Goal: Task Accomplishment & Management: Manage account settings

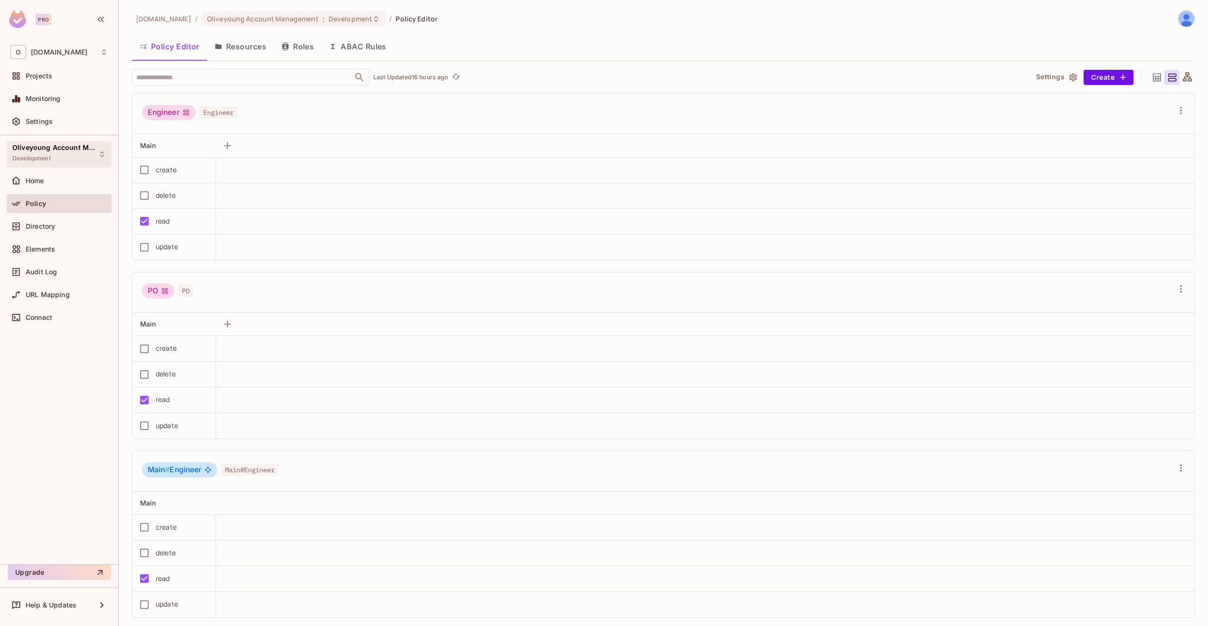
click at [57, 153] on div "Oliveyoung Account Management Development" at bounding box center [53, 154] width 82 height 20
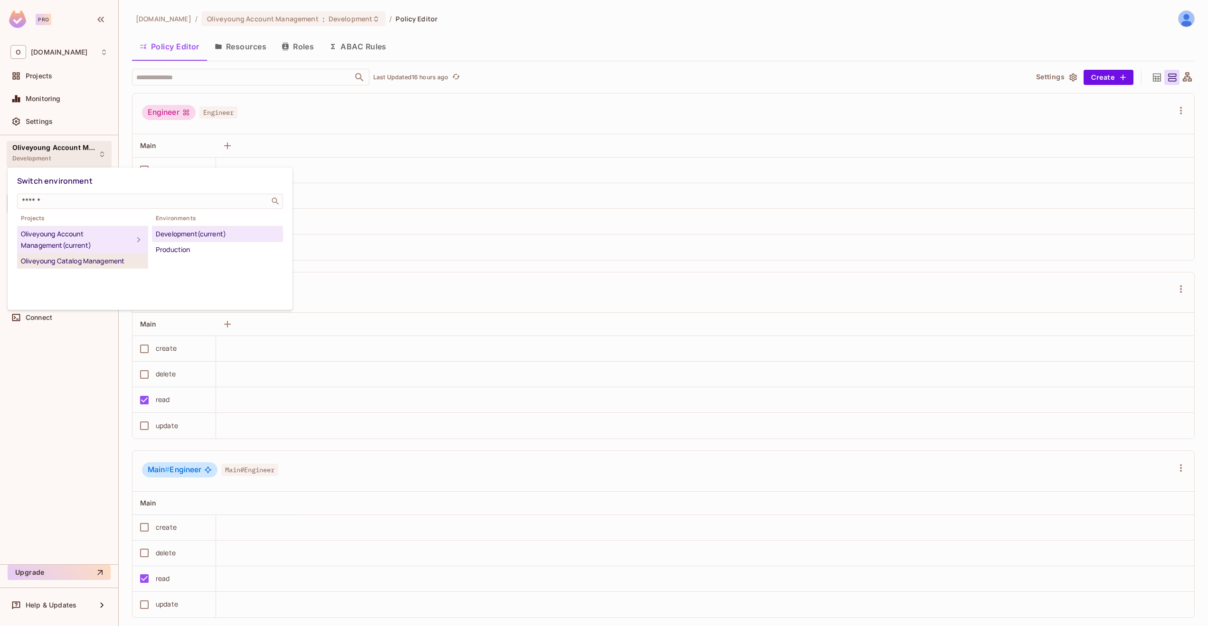
click at [97, 267] on li "Oliveyoung Catalog Management" at bounding box center [82, 261] width 131 height 15
drag, startPoint x: 170, startPoint y: 237, endPoint x: 69, endPoint y: 242, distance: 101.2
click at [57, 227] on div "Projects Oliveyoung Account Management (current) Oliveyoung Catalog Management …" at bounding box center [150, 241] width 266 height 56
click at [80, 260] on div "Oliveyoung Catalog Management" at bounding box center [82, 261] width 123 height 11
click at [88, 259] on div "Oliveyoung Catalog Management" at bounding box center [77, 261] width 112 height 11
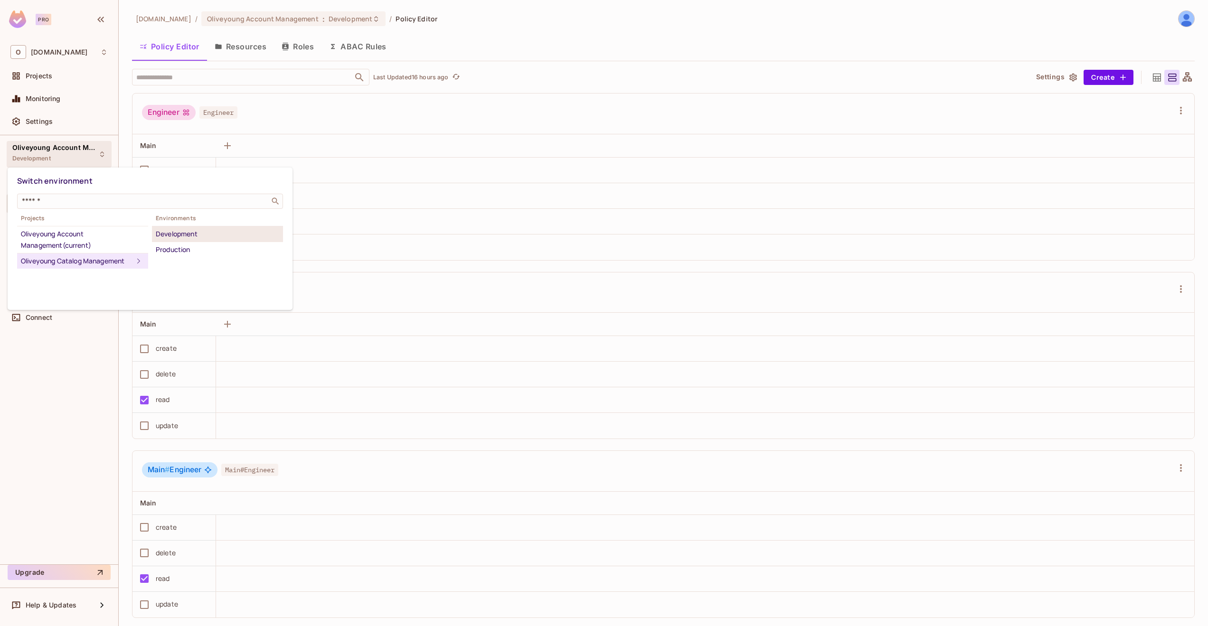
click at [169, 235] on div "Development" at bounding box center [217, 233] width 123 height 11
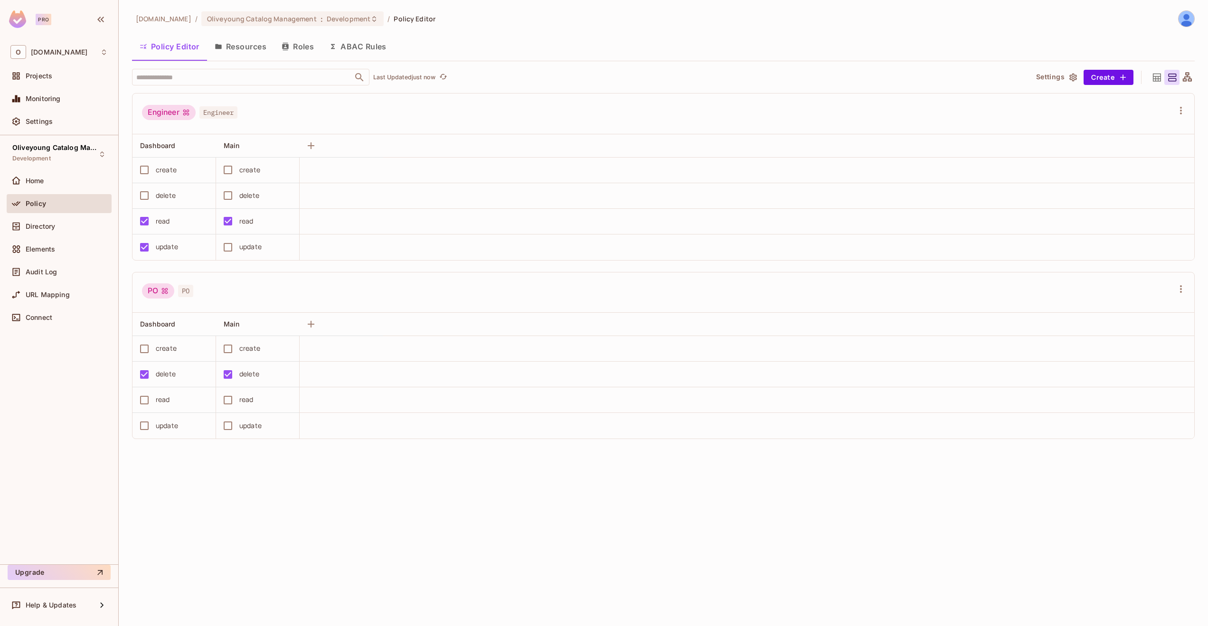
click at [236, 49] on button "Resources" at bounding box center [240, 47] width 67 height 24
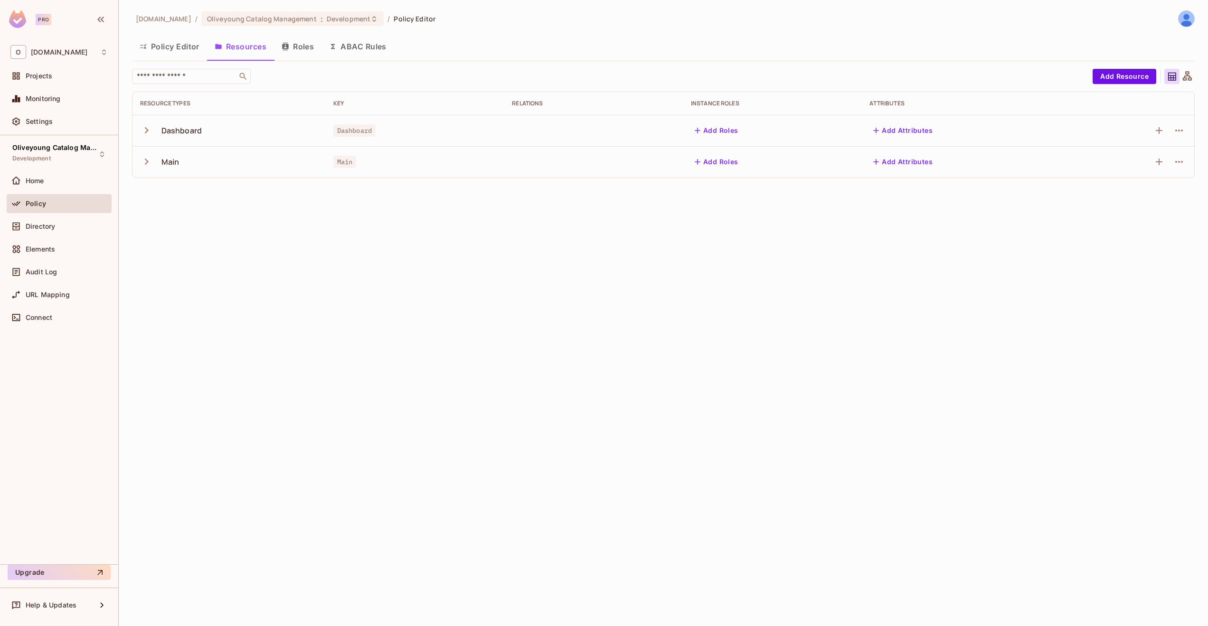
click at [166, 48] on button "Policy Editor" at bounding box center [169, 47] width 75 height 24
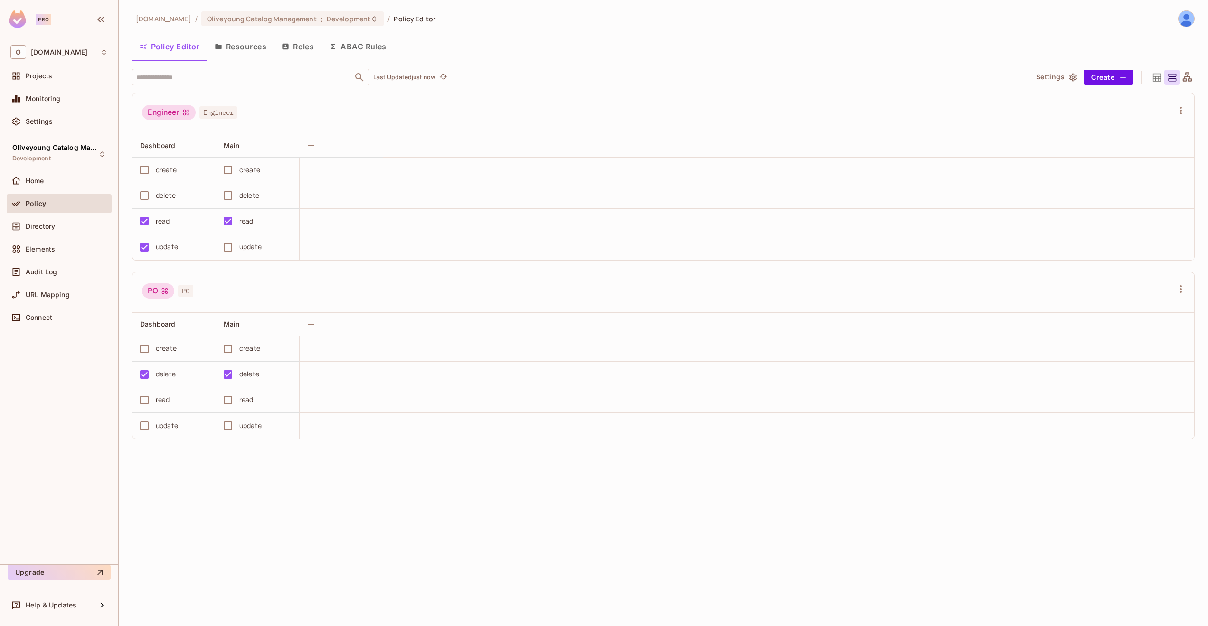
click at [223, 46] on button "Resources" at bounding box center [240, 47] width 67 height 24
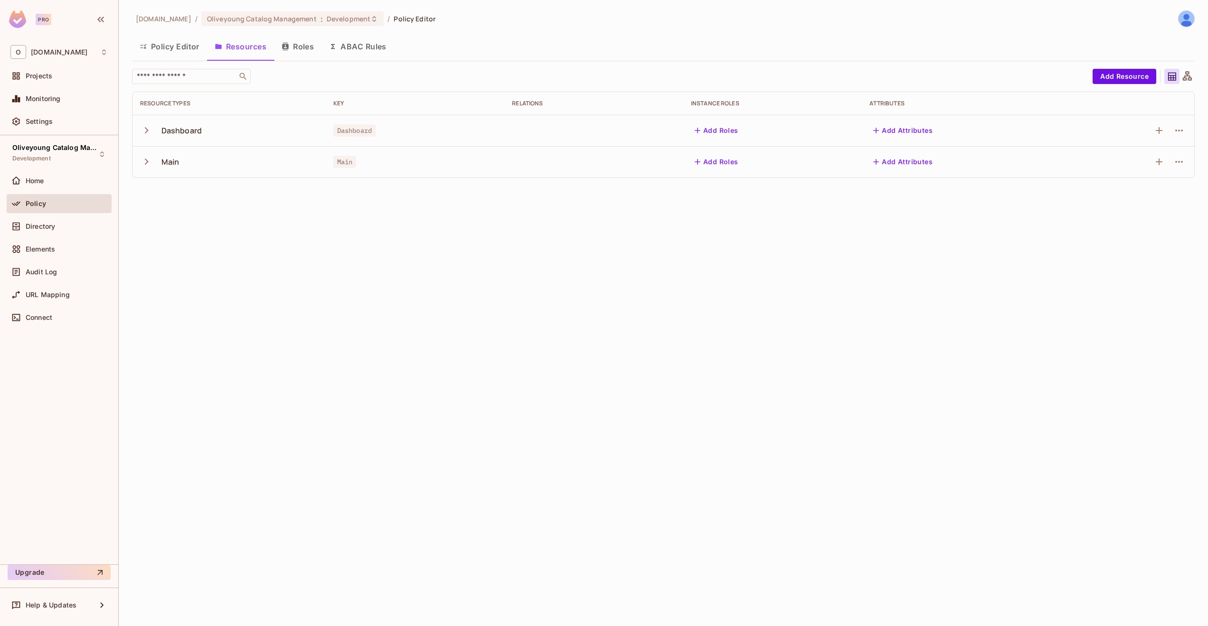
click at [733, 135] on button "Add Roles" at bounding box center [716, 130] width 51 height 15
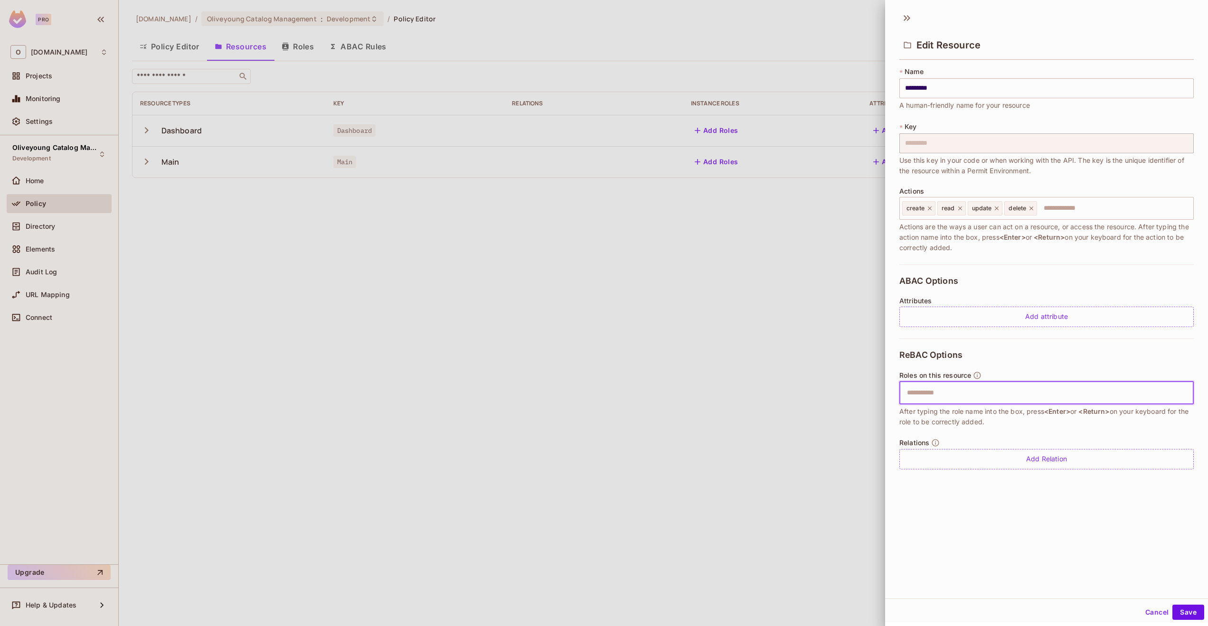
click at [924, 396] on input "text" at bounding box center [1045, 393] width 288 height 19
type input "*"
click at [1145, 612] on button "Cancel" at bounding box center [1157, 612] width 31 height 15
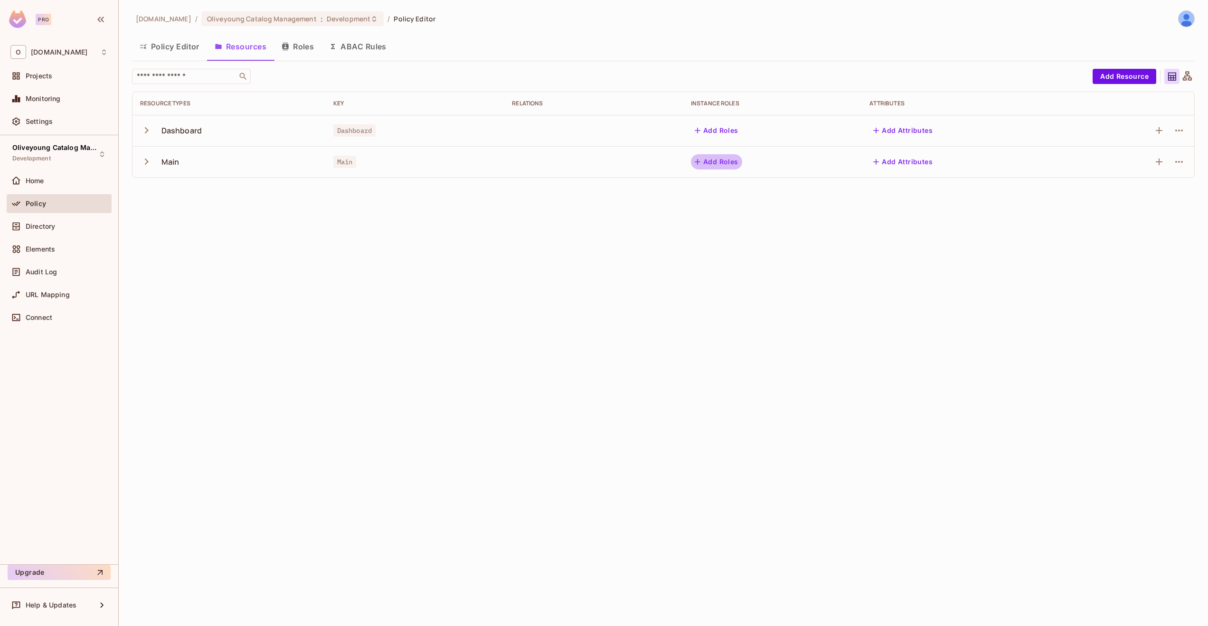
click at [716, 168] on button "Add Roles" at bounding box center [716, 161] width 51 height 15
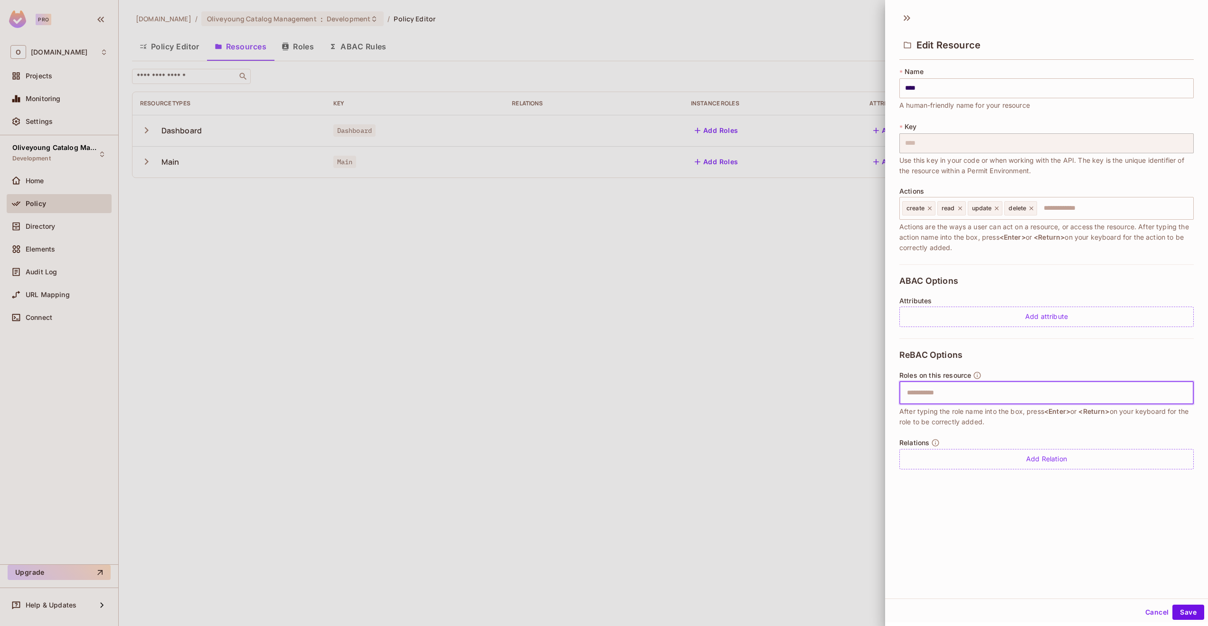
click at [929, 396] on input "text" at bounding box center [1045, 393] width 288 height 19
type input "*"
type input "**"
click at [1183, 616] on button "Save" at bounding box center [1189, 612] width 32 height 15
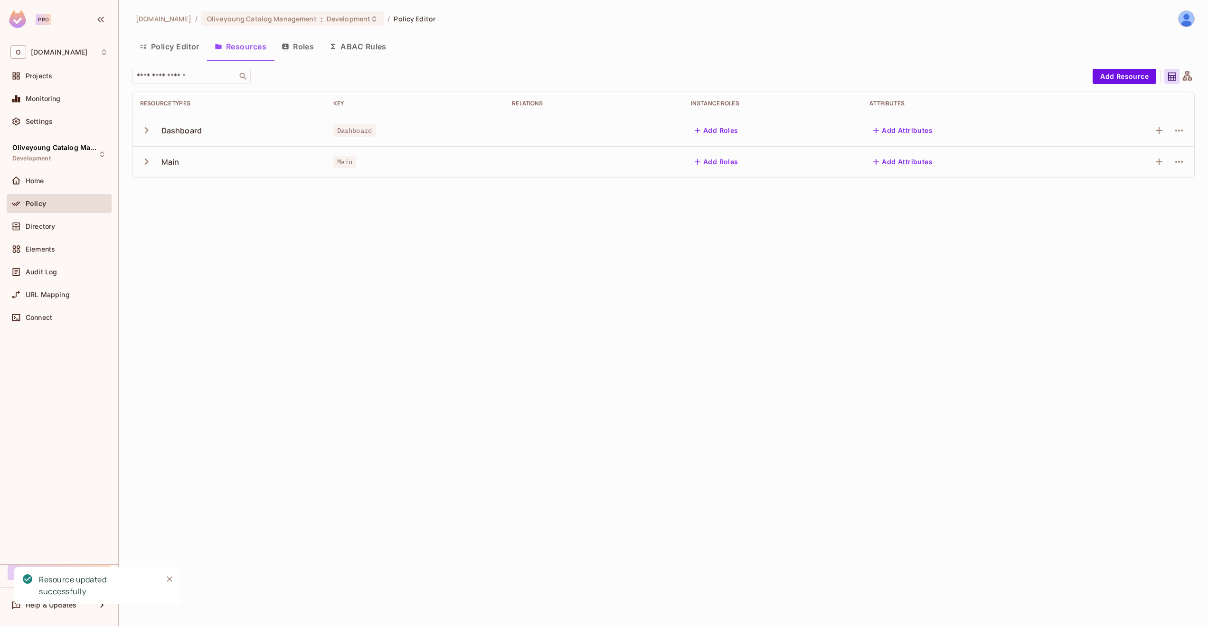
scroll to position [0, 0]
click at [1182, 160] on icon "button" at bounding box center [1179, 161] width 11 height 11
click at [1135, 199] on div "Edit Resource" at bounding box center [1138, 198] width 45 height 9
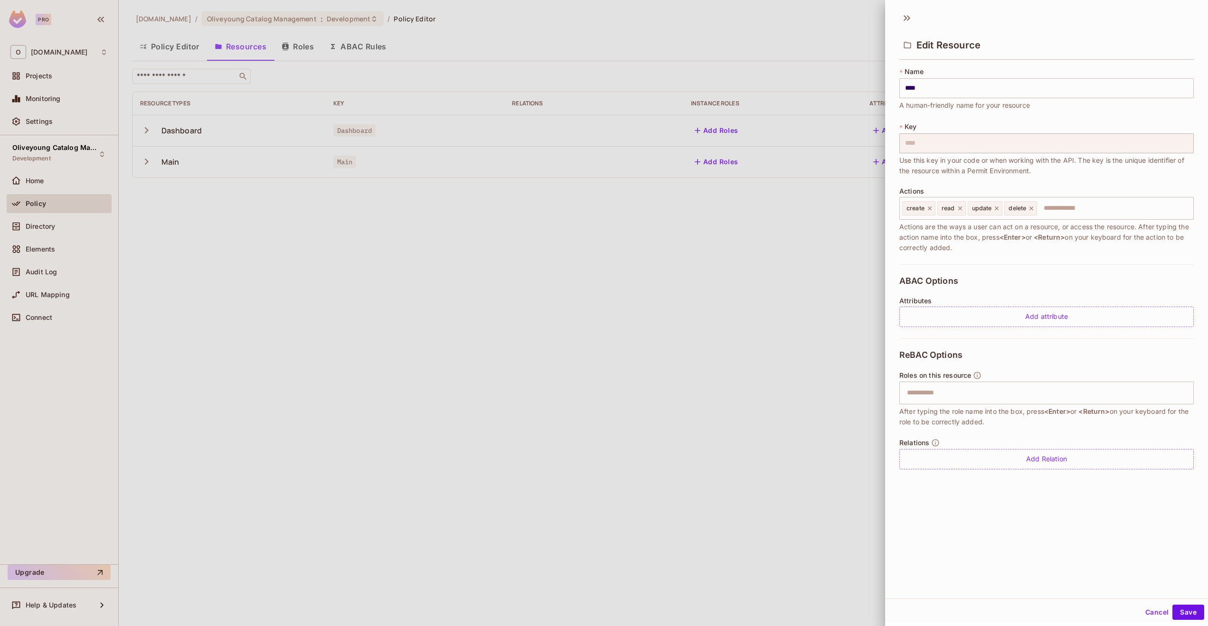
click at [773, 280] on div at bounding box center [604, 313] width 1208 height 626
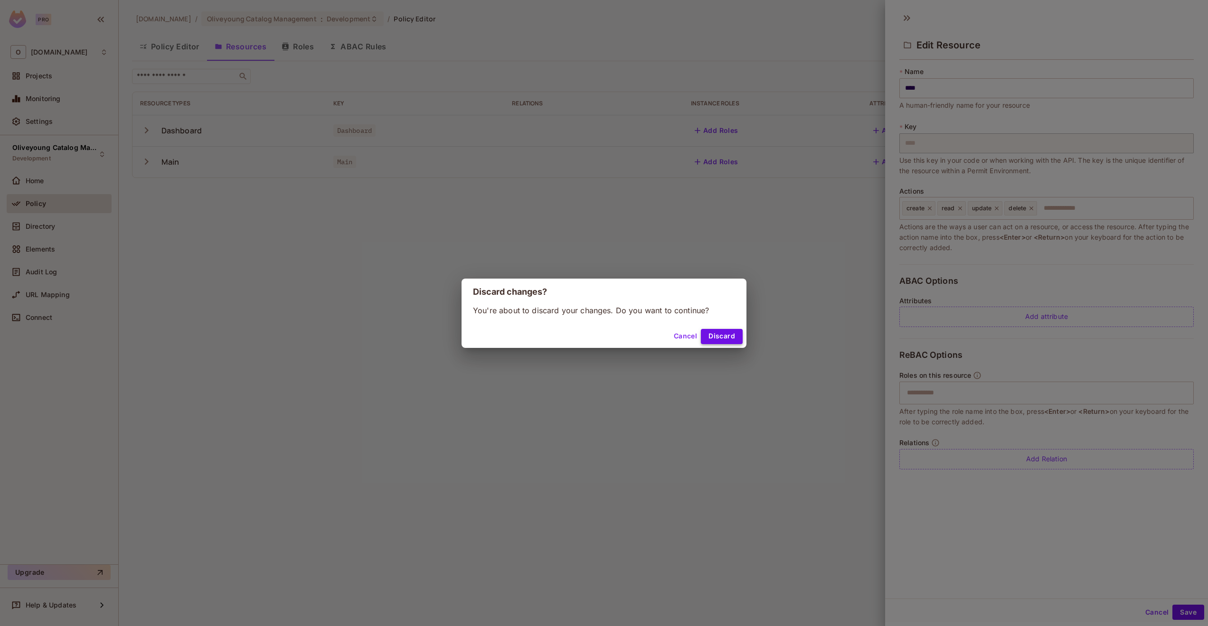
click at [728, 340] on button "Discard" at bounding box center [722, 336] width 42 height 15
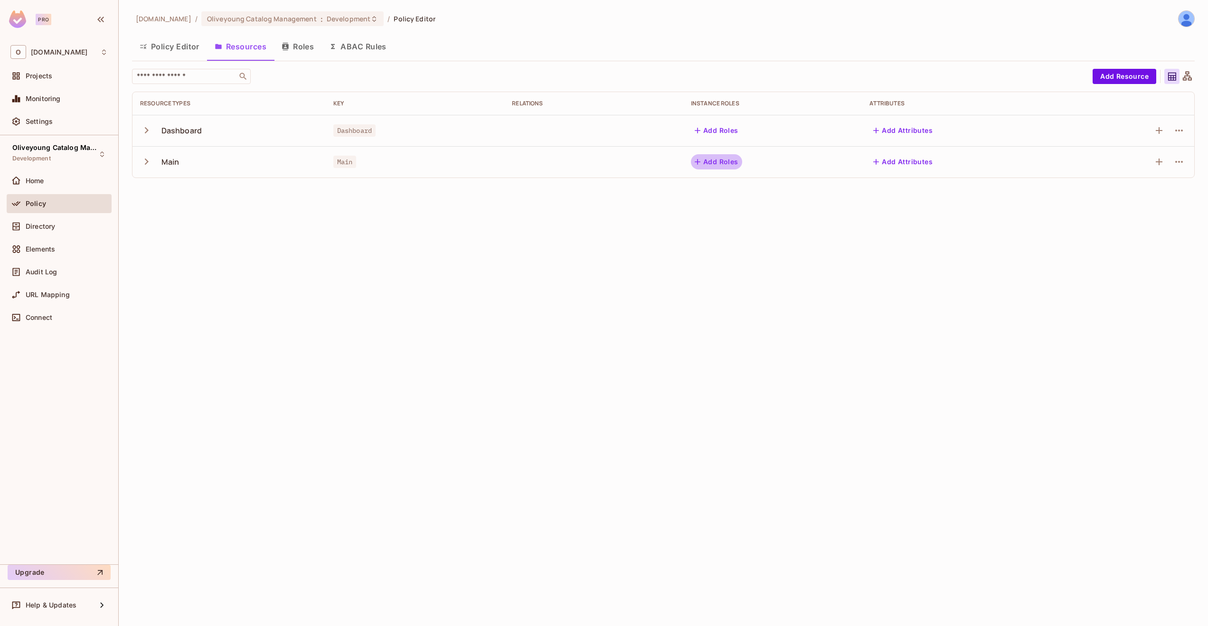
click at [723, 158] on button "Add Roles" at bounding box center [716, 161] width 51 height 15
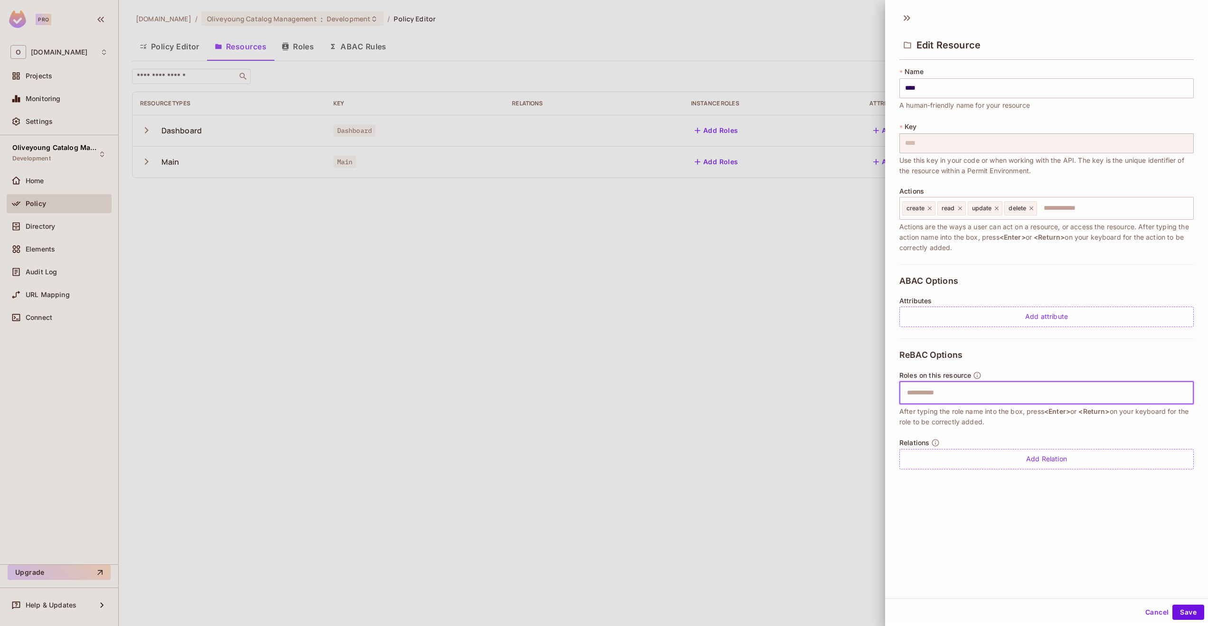
click at [967, 395] on input "text" at bounding box center [1045, 393] width 288 height 19
type input "**"
type input "*"
type input "********"
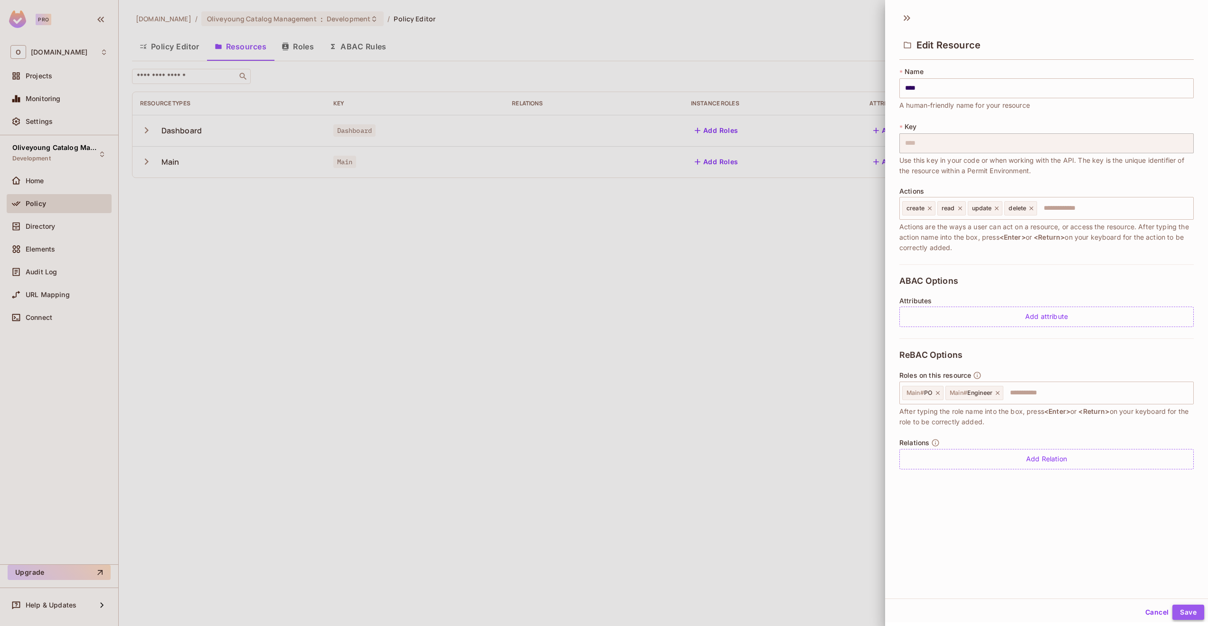
click at [1188, 611] on button "Save" at bounding box center [1189, 612] width 32 height 15
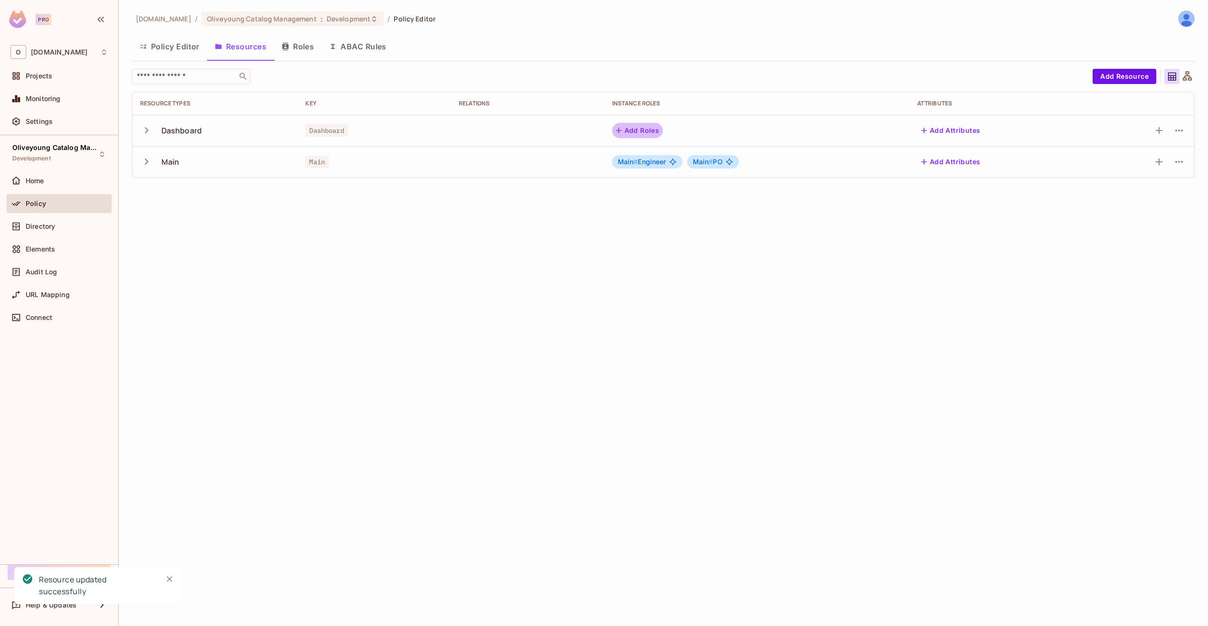
click at [649, 132] on button "Add Roles" at bounding box center [637, 130] width 51 height 15
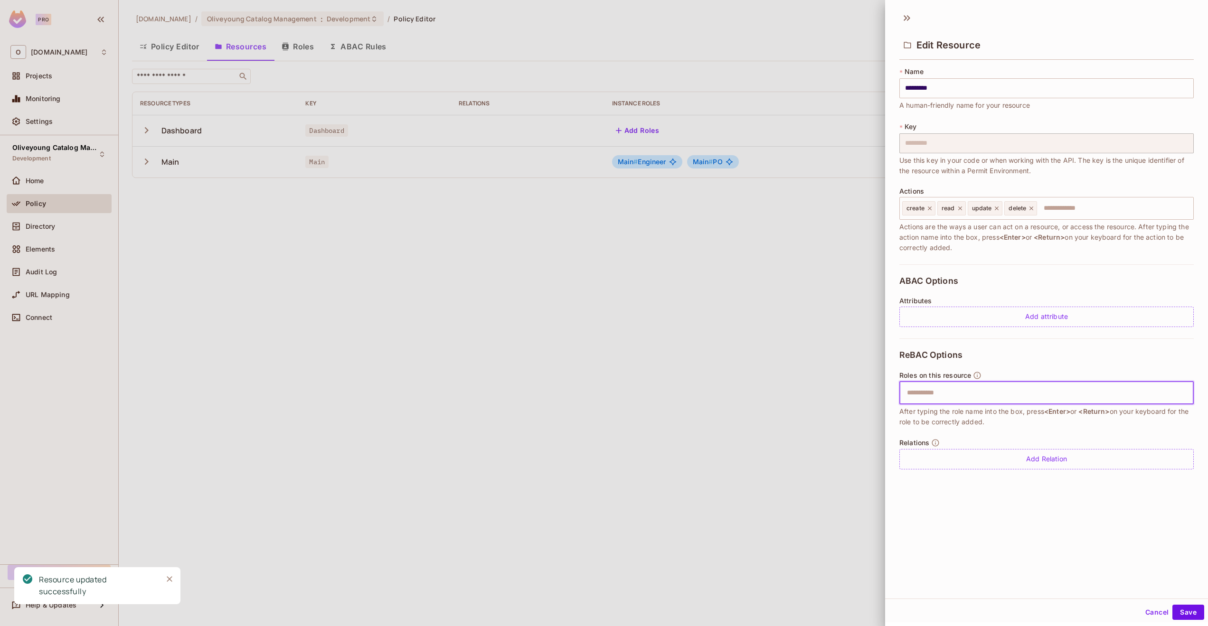
click at [998, 390] on input "text" at bounding box center [1045, 393] width 288 height 19
type input "**"
type input "********"
click at [1182, 610] on button "Save" at bounding box center [1189, 612] width 32 height 15
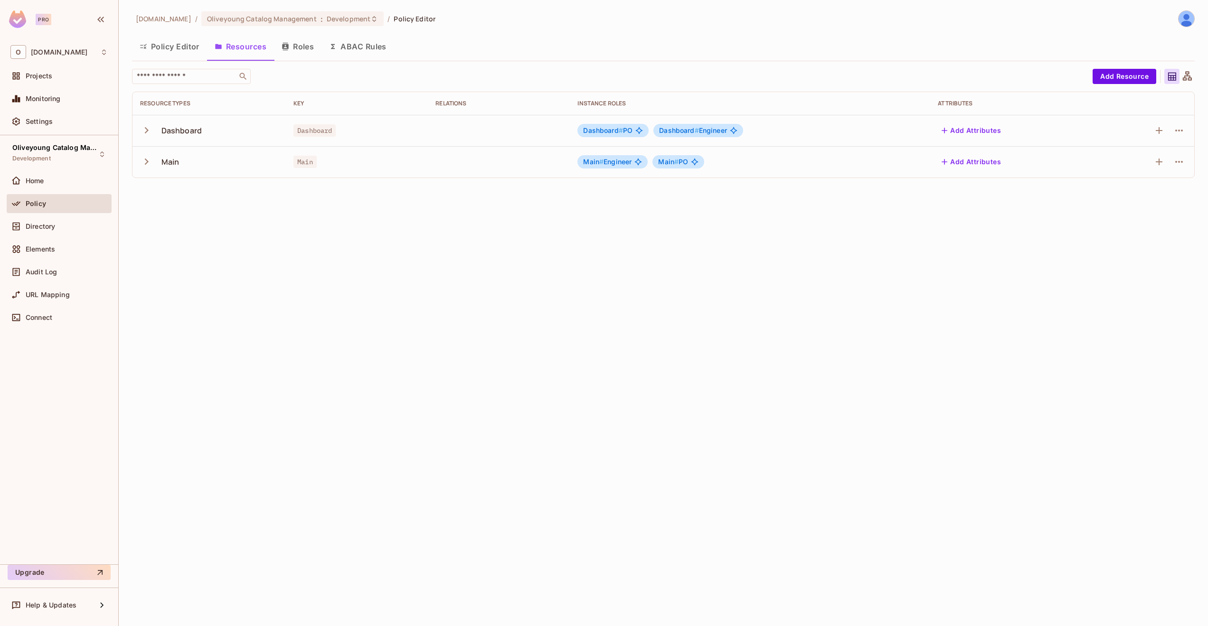
click at [189, 44] on button "Policy Editor" at bounding box center [169, 47] width 75 height 24
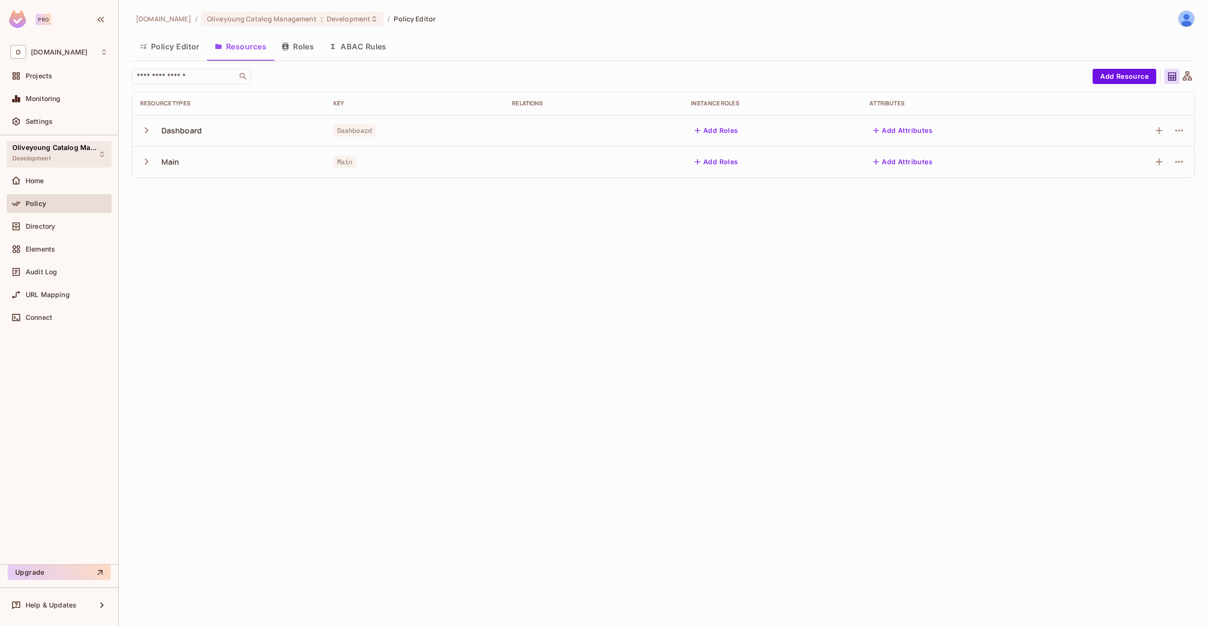
click at [68, 155] on div "Oliveyoung Catalog Management Development" at bounding box center [53, 154] width 82 height 20
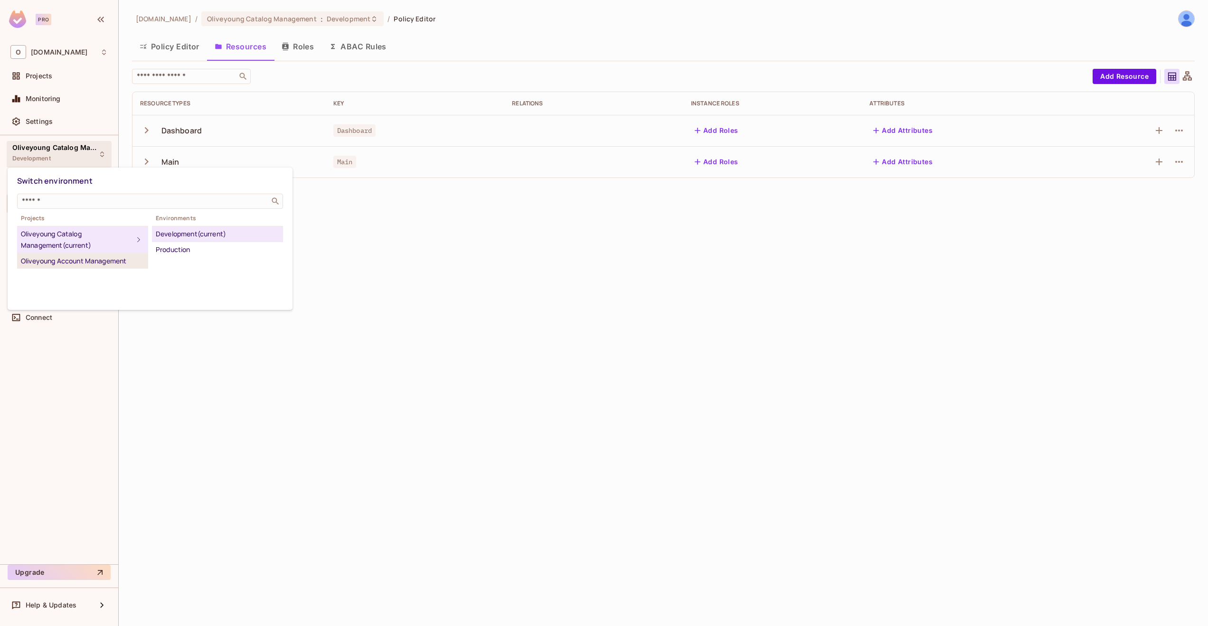
click at [103, 260] on div "Oliveyoung Account Management" at bounding box center [82, 261] width 123 height 11
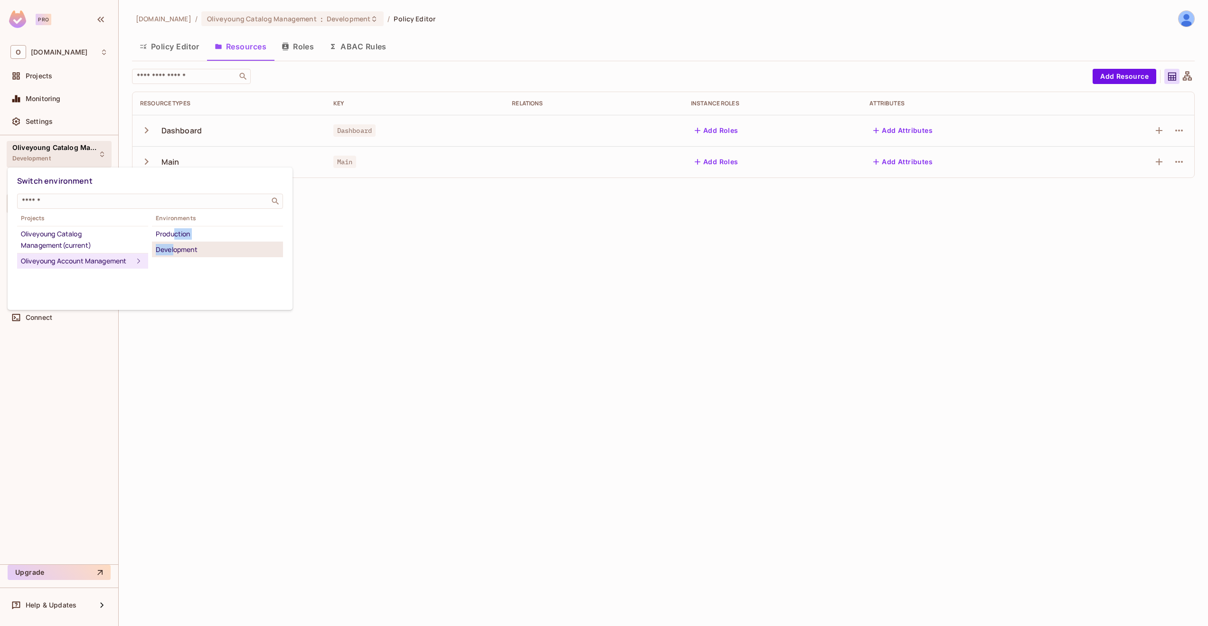
drag, startPoint x: 174, startPoint y: 237, endPoint x: 174, endPoint y: 252, distance: 14.2
click at [174, 252] on ul "Production Development" at bounding box center [217, 241] width 131 height 31
click at [174, 252] on div "Development" at bounding box center [217, 249] width 123 height 11
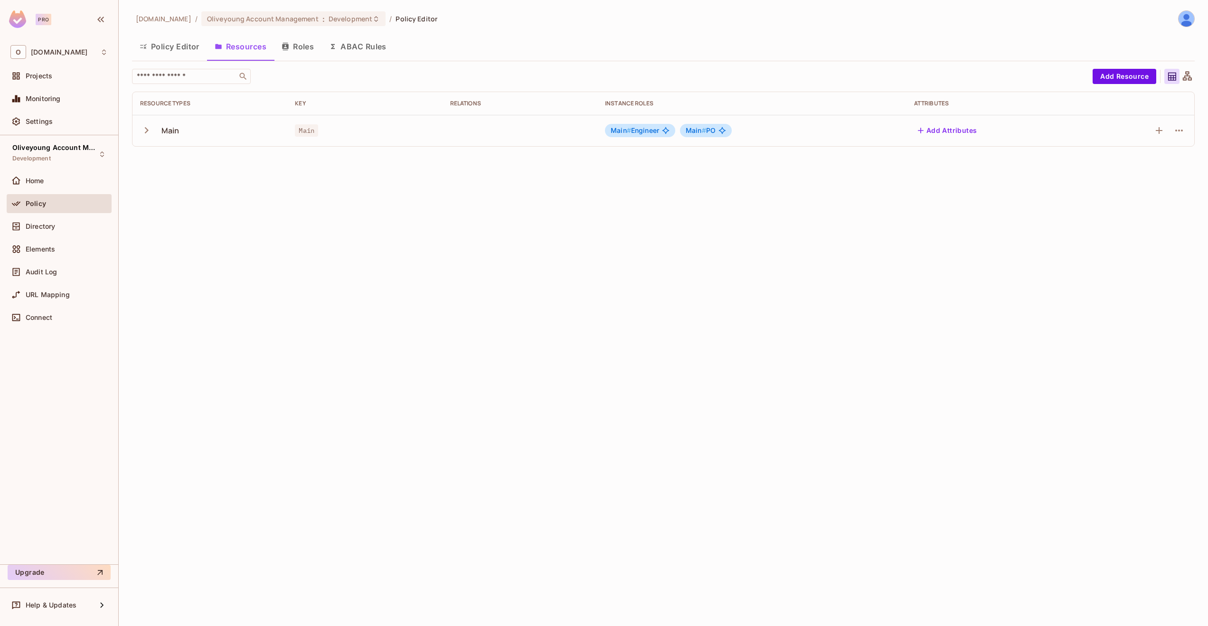
click at [169, 47] on button "Policy Editor" at bounding box center [169, 47] width 75 height 24
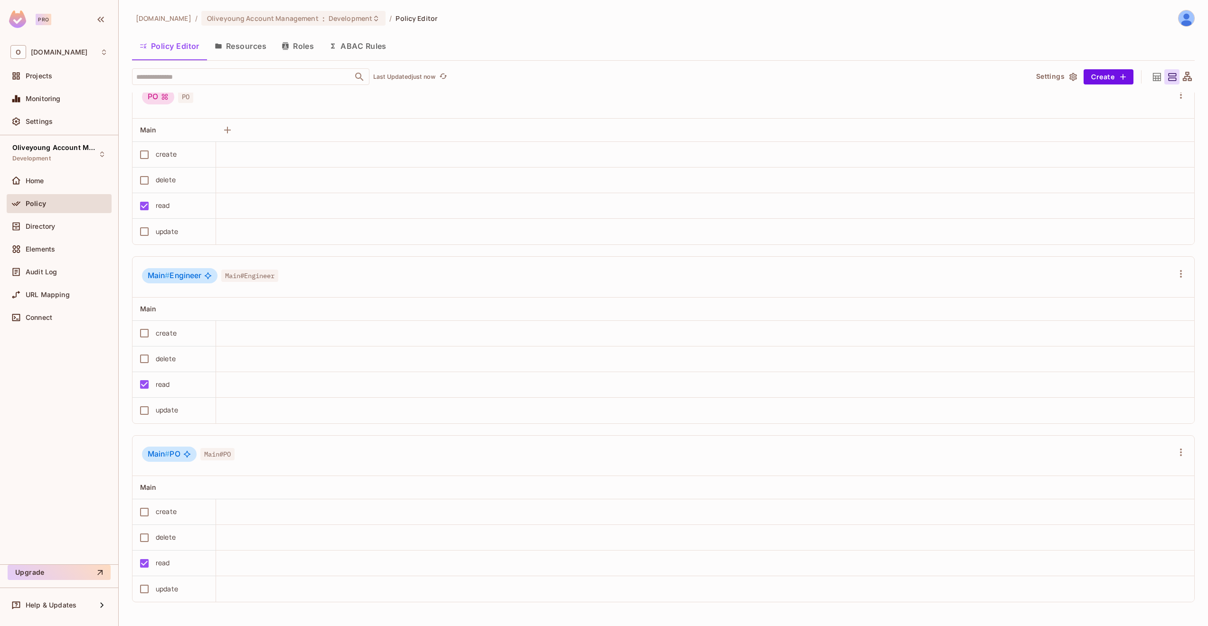
scroll to position [194, 0]
click at [1050, 79] on button "Settings" at bounding box center [1055, 76] width 47 height 15
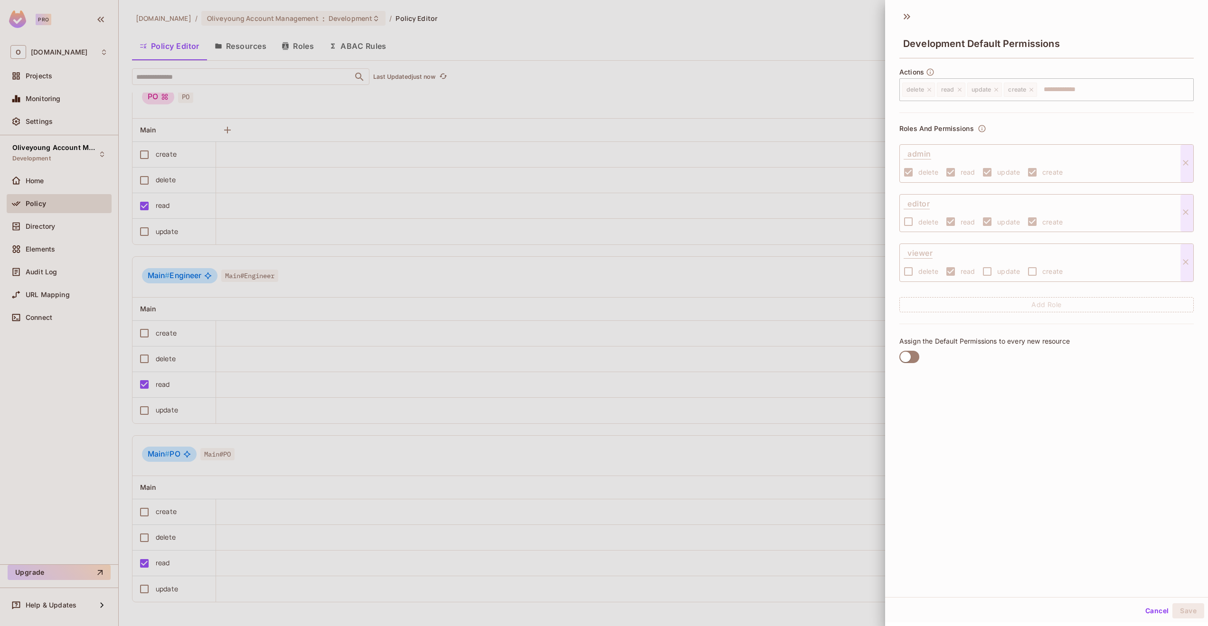
scroll to position [1, 0]
click at [934, 130] on p "Roles And Permissions" at bounding box center [936, 129] width 75 height 8
drag, startPoint x: 897, startPoint y: 129, endPoint x: 974, endPoint y: 129, distance: 77.4
click at [974, 129] on div "Actions delete read update create ​ Roles And Permissions admin delete read upd…" at bounding box center [1046, 220] width 323 height 317
drag, startPoint x: 1025, startPoint y: 254, endPoint x: 1125, endPoint y: 256, distance: 99.8
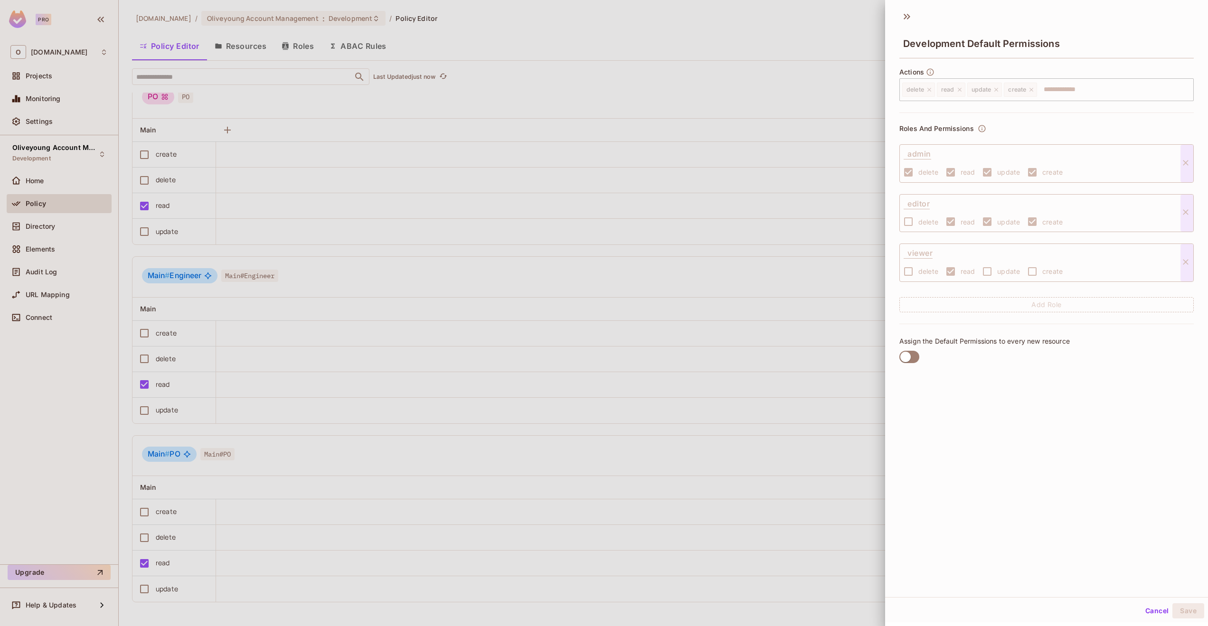
click at [1026, 255] on div "viewer" at bounding box center [987, 253] width 167 height 18
click at [1148, 609] on button "Cancel" at bounding box center [1157, 611] width 31 height 15
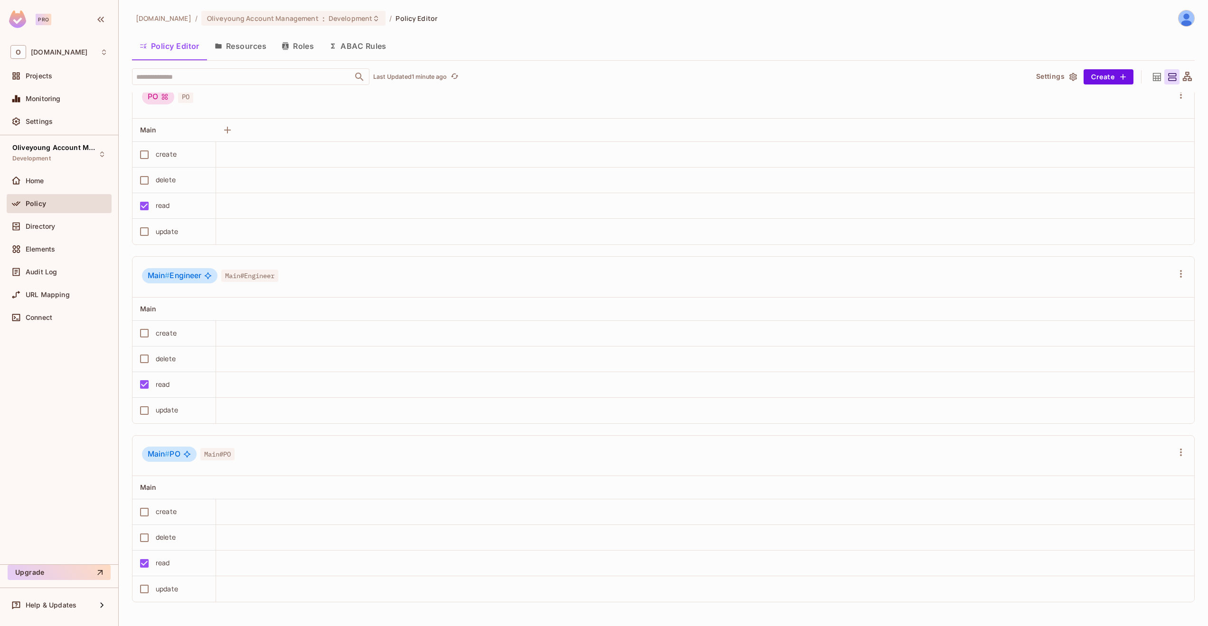
click at [237, 48] on button "Resources" at bounding box center [240, 46] width 67 height 24
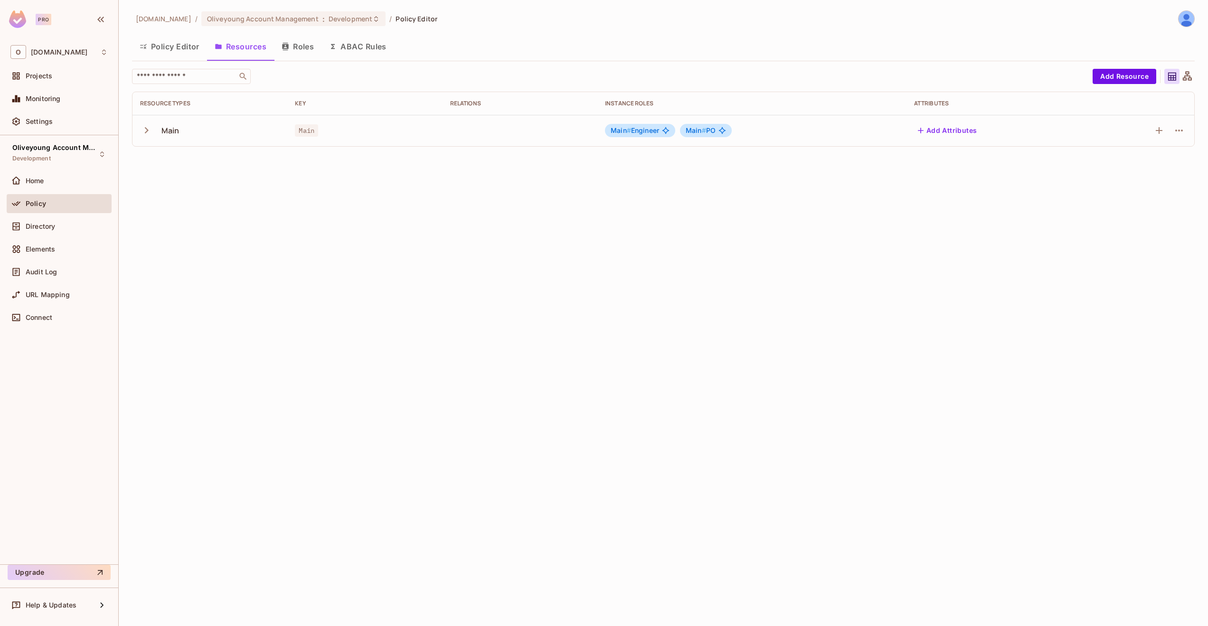
click at [298, 45] on button "Roles" at bounding box center [297, 47] width 47 height 24
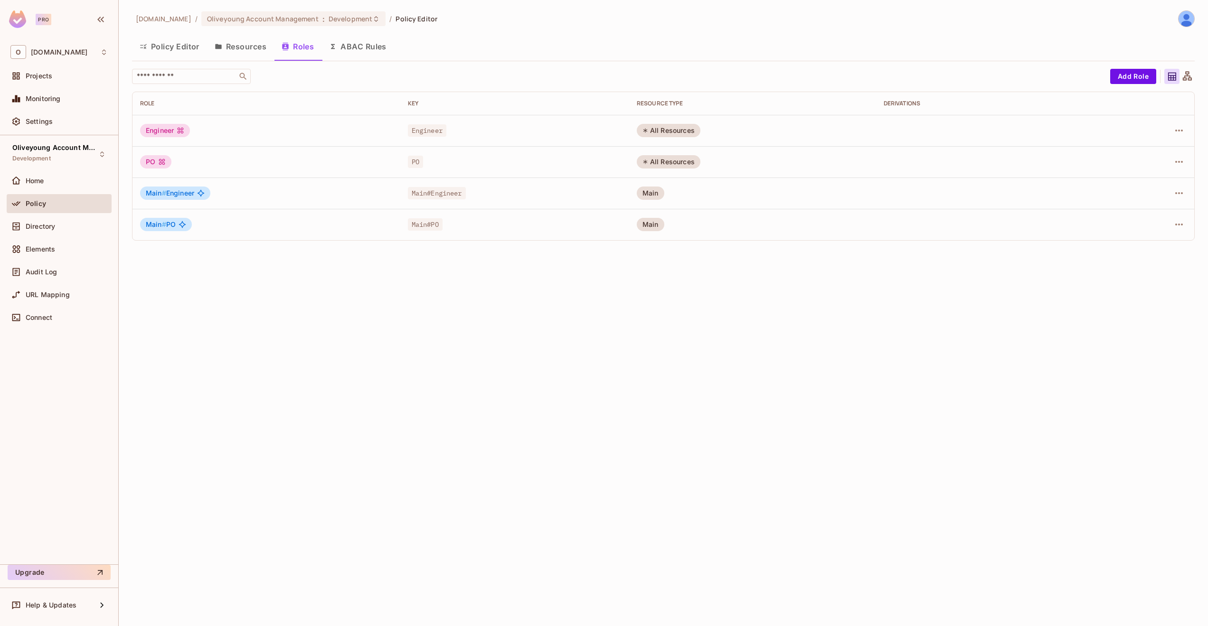
click at [1190, 76] on icon at bounding box center [1187, 75] width 9 height 9
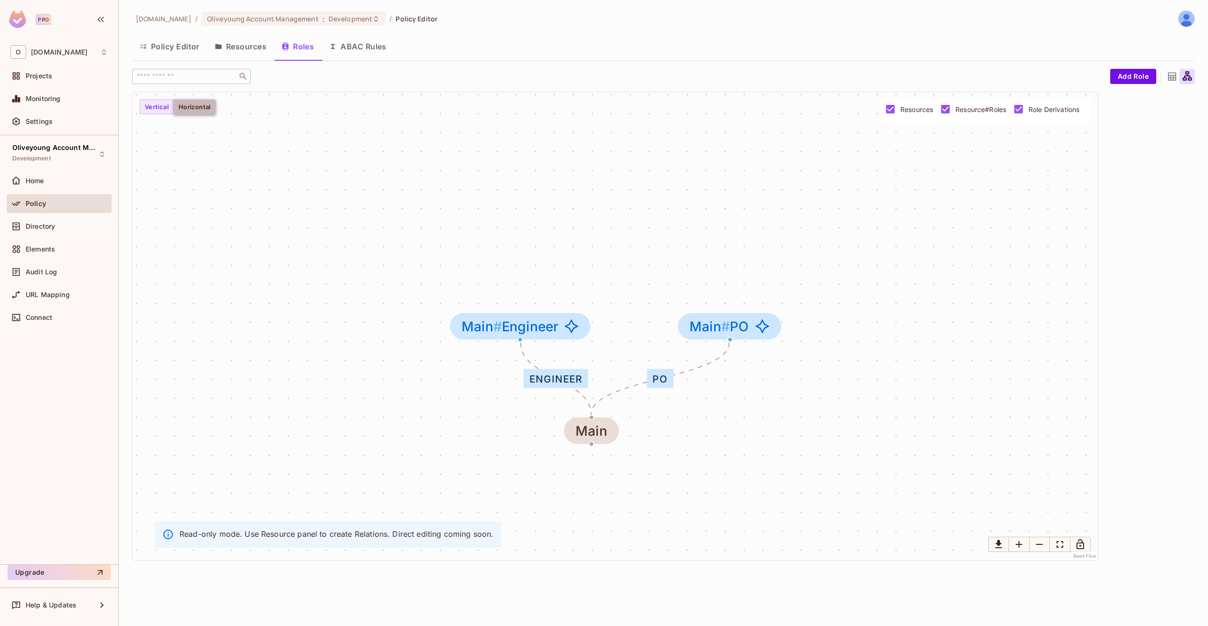
click at [207, 101] on button "Horizontal" at bounding box center [194, 106] width 43 height 15
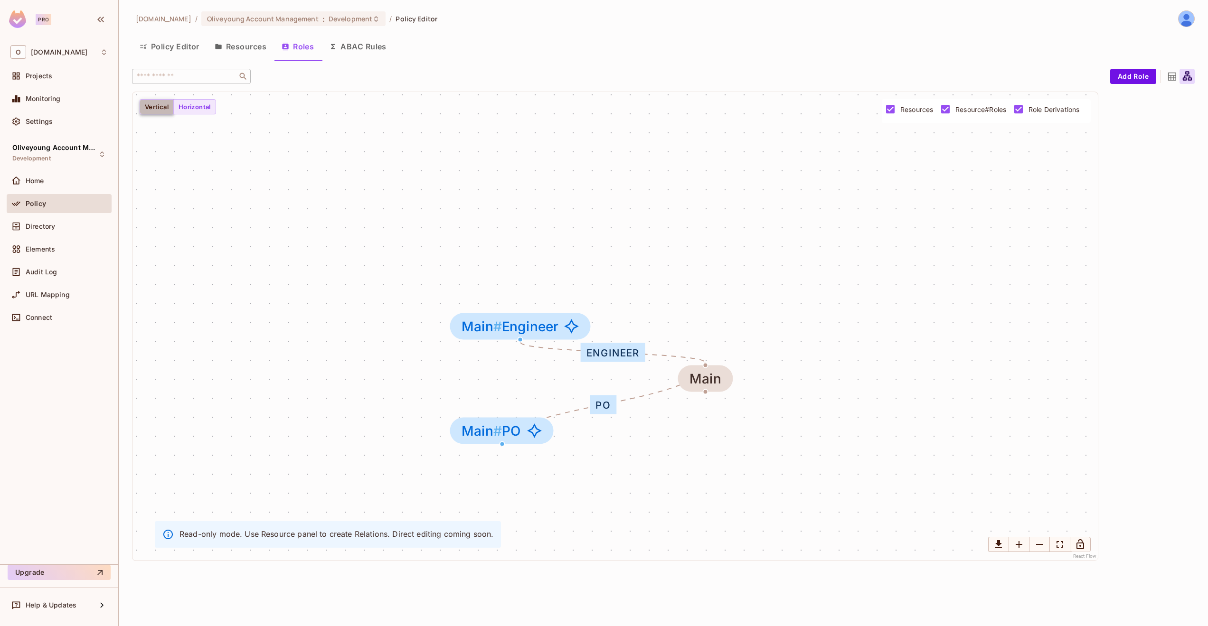
click at [151, 104] on button "Vertical" at bounding box center [157, 106] width 34 height 15
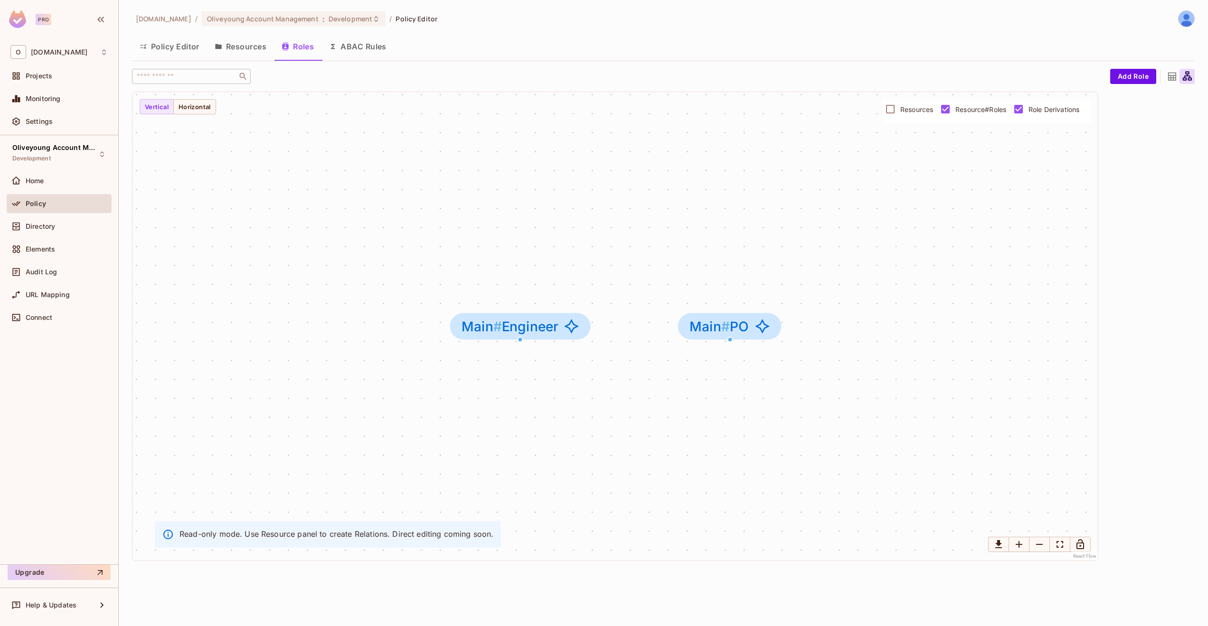
click at [1164, 76] on div at bounding box center [1171, 76] width 15 height 15
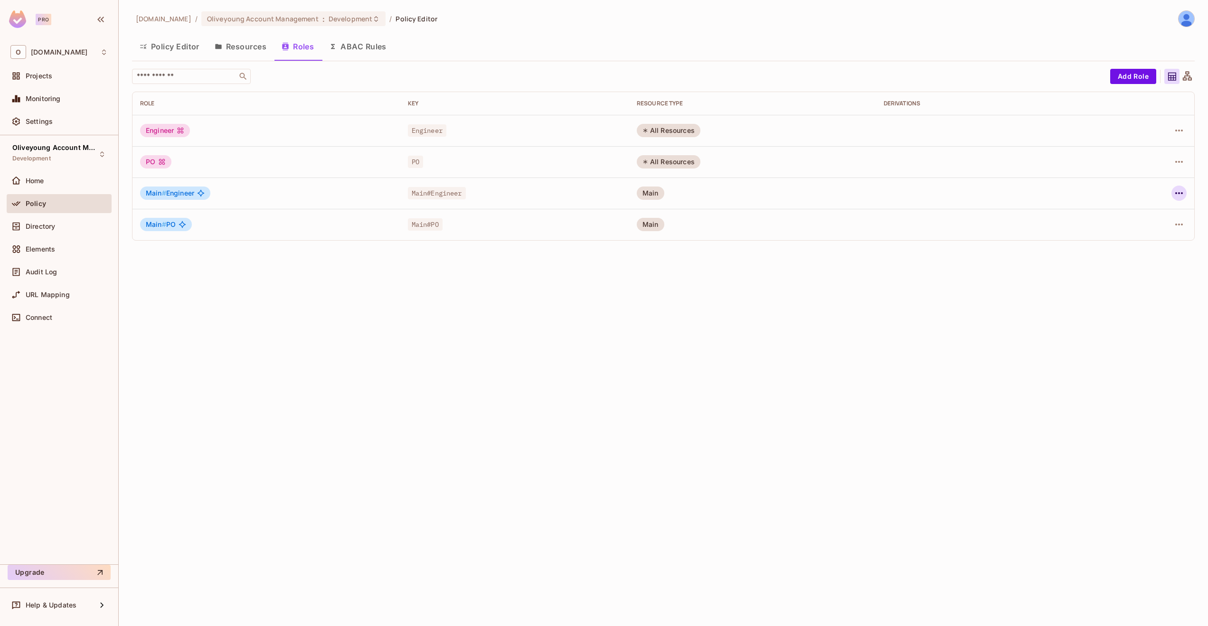
click at [1185, 196] on icon "button" at bounding box center [1179, 193] width 11 height 11
click at [1129, 260] on div "Delete Role" at bounding box center [1141, 256] width 37 height 9
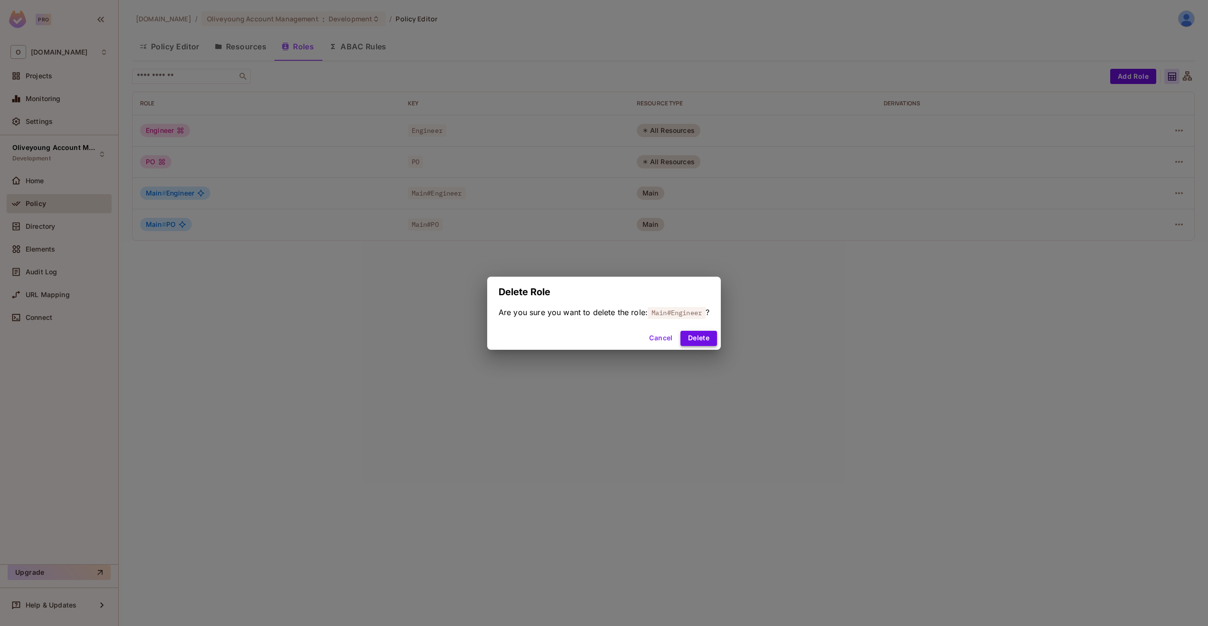
click at [705, 339] on button "Delete" at bounding box center [699, 338] width 37 height 15
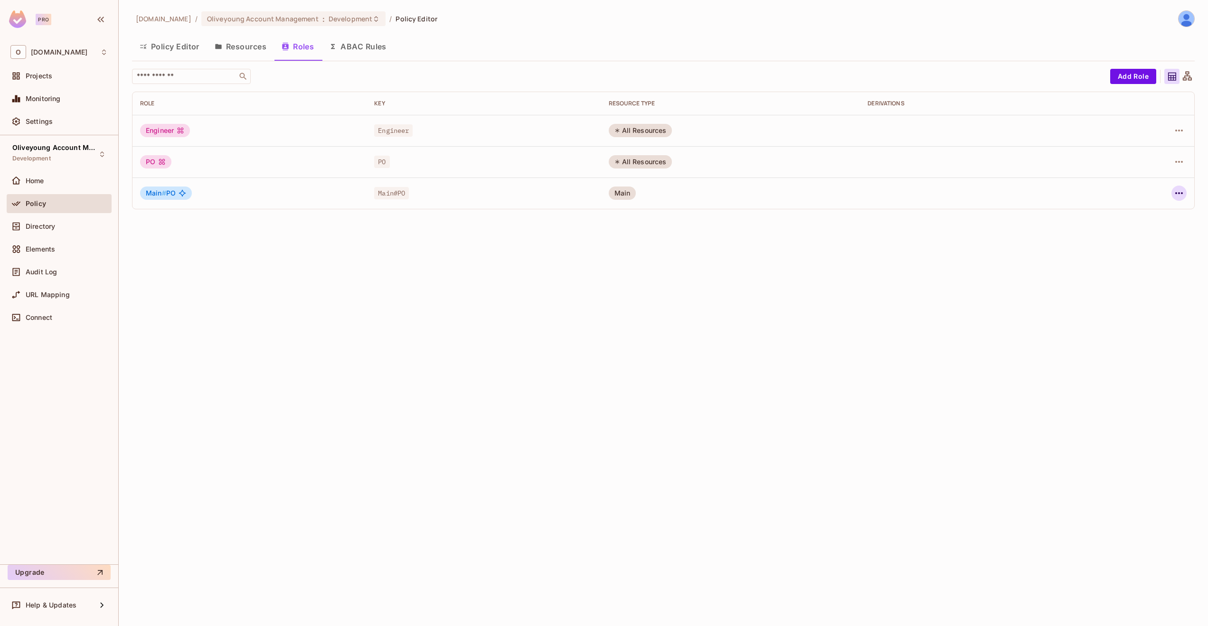
click at [1179, 189] on icon "button" at bounding box center [1179, 193] width 11 height 11
click at [1118, 251] on div "Delete Role" at bounding box center [1133, 256] width 58 height 15
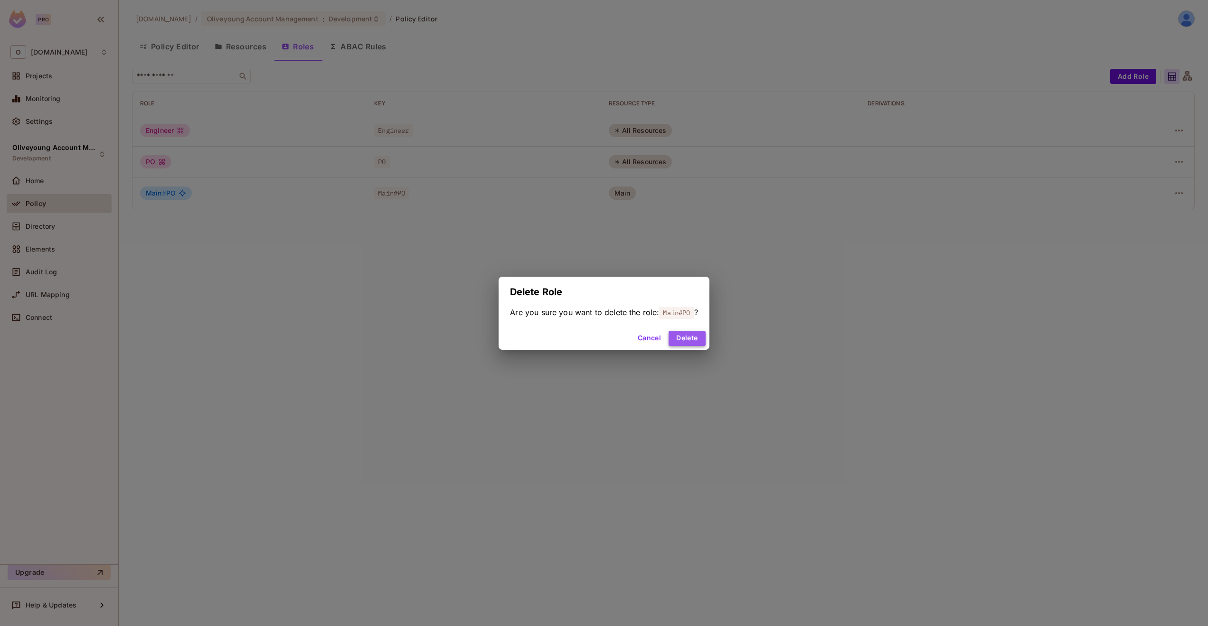
click at [682, 342] on button "Delete" at bounding box center [687, 338] width 37 height 15
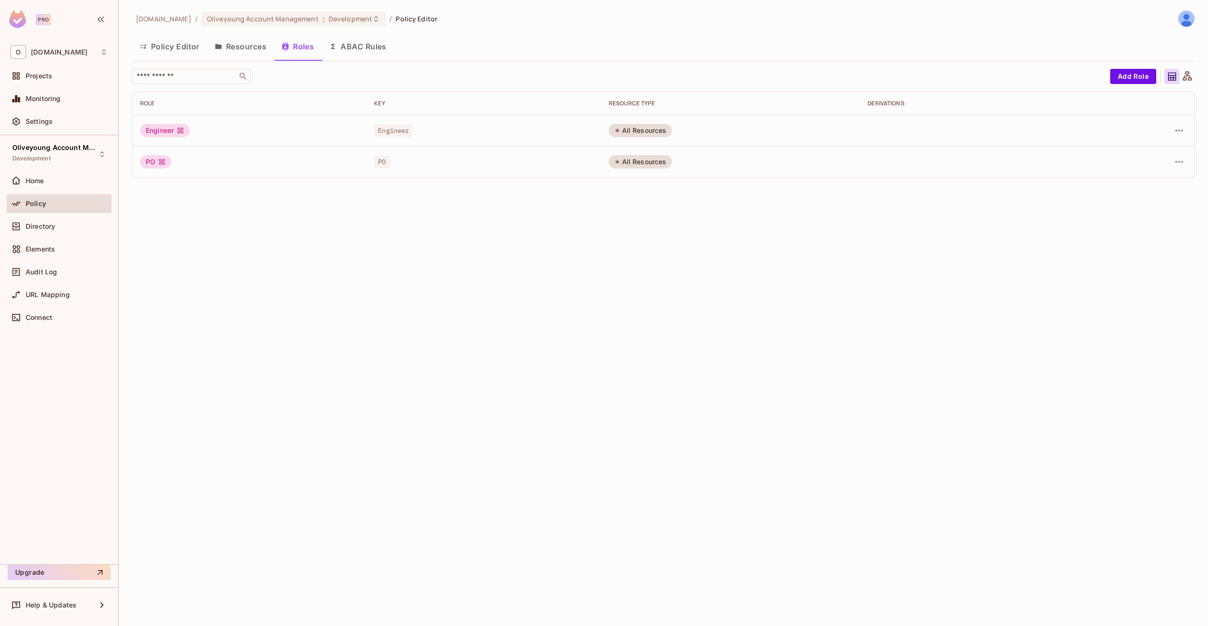
click at [168, 48] on button "Policy Editor" at bounding box center [169, 47] width 75 height 24
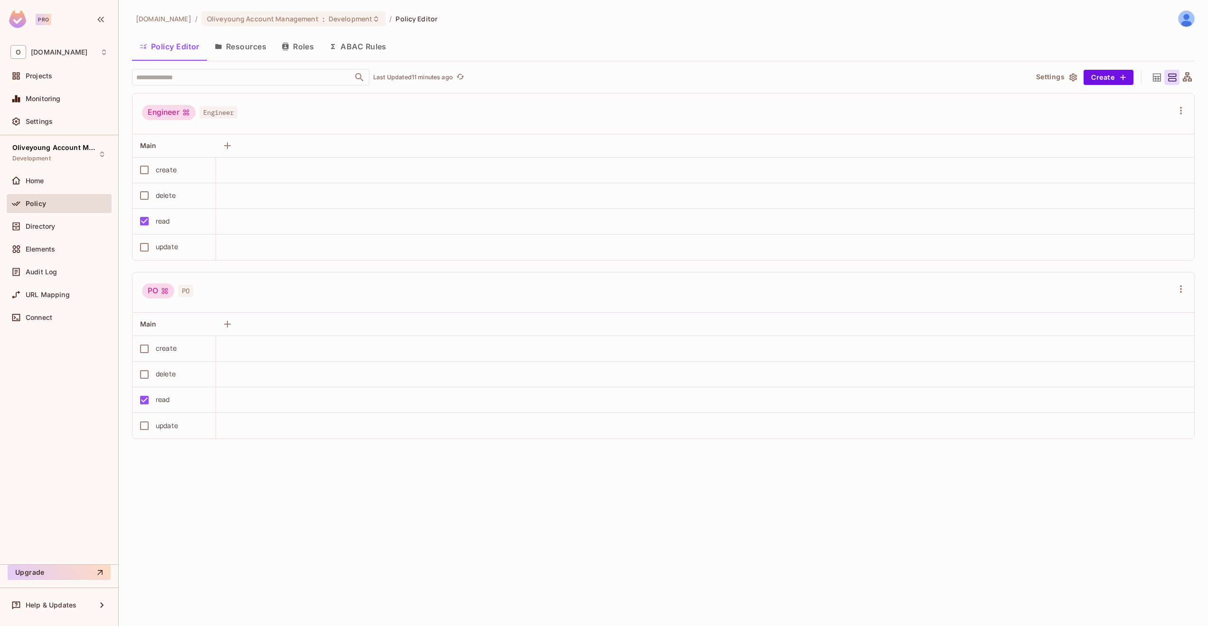
click at [1185, 77] on icon at bounding box center [1187, 76] width 9 height 9
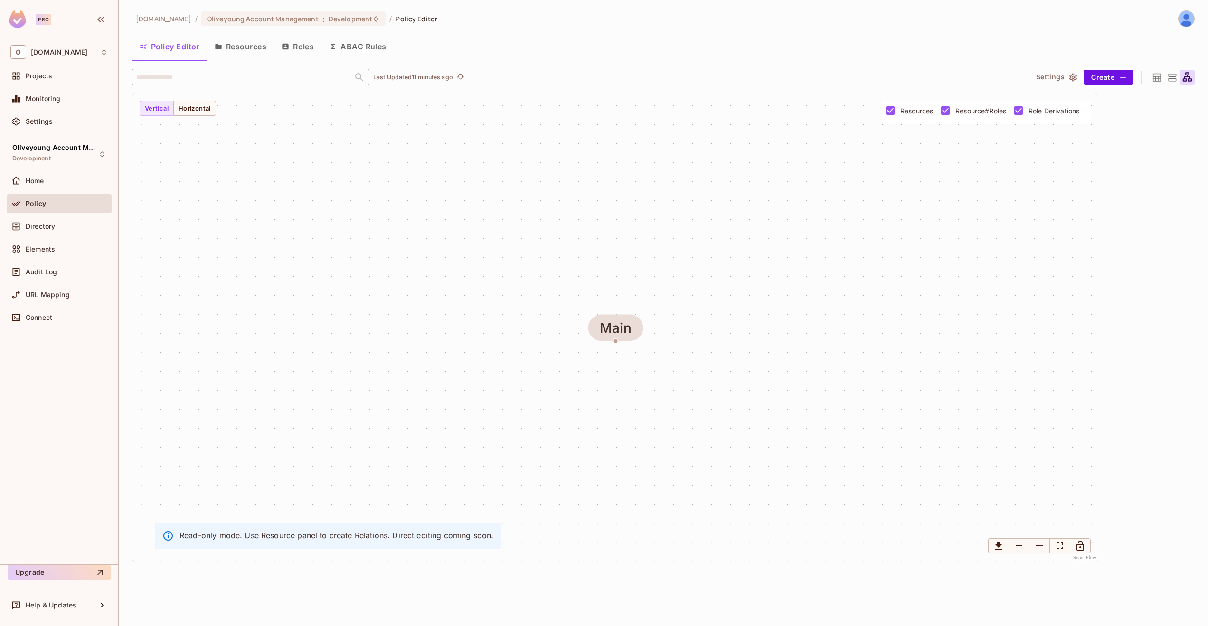
click at [1159, 81] on icon at bounding box center [1157, 77] width 8 height 8
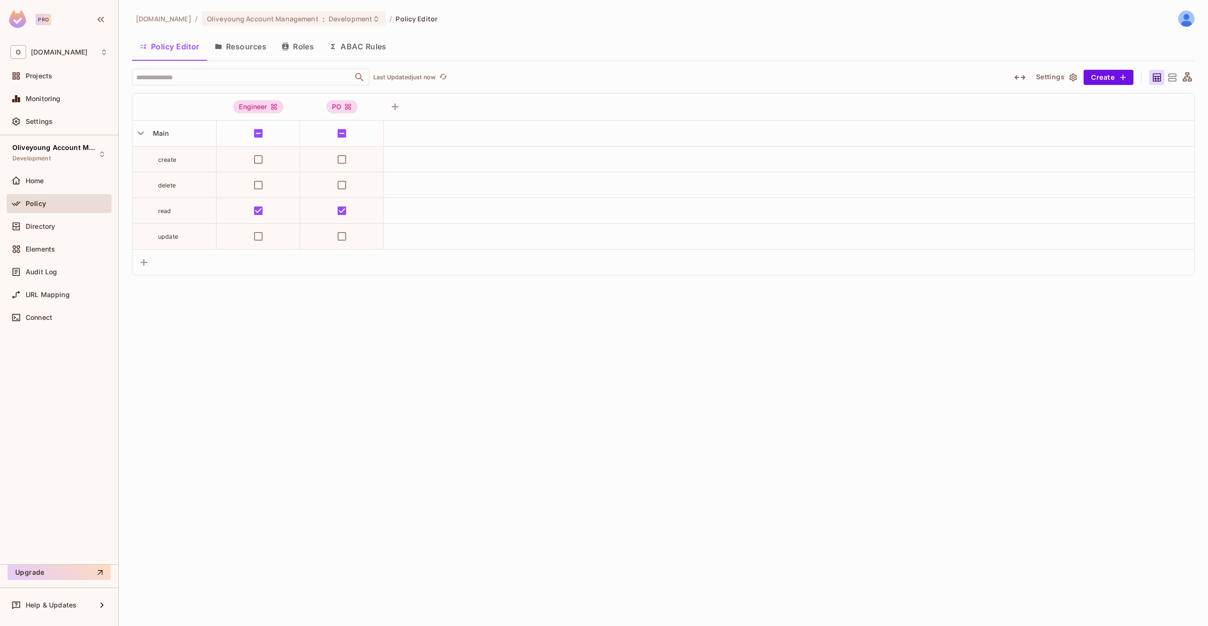
click at [1052, 79] on button "Settings" at bounding box center [1055, 77] width 47 height 15
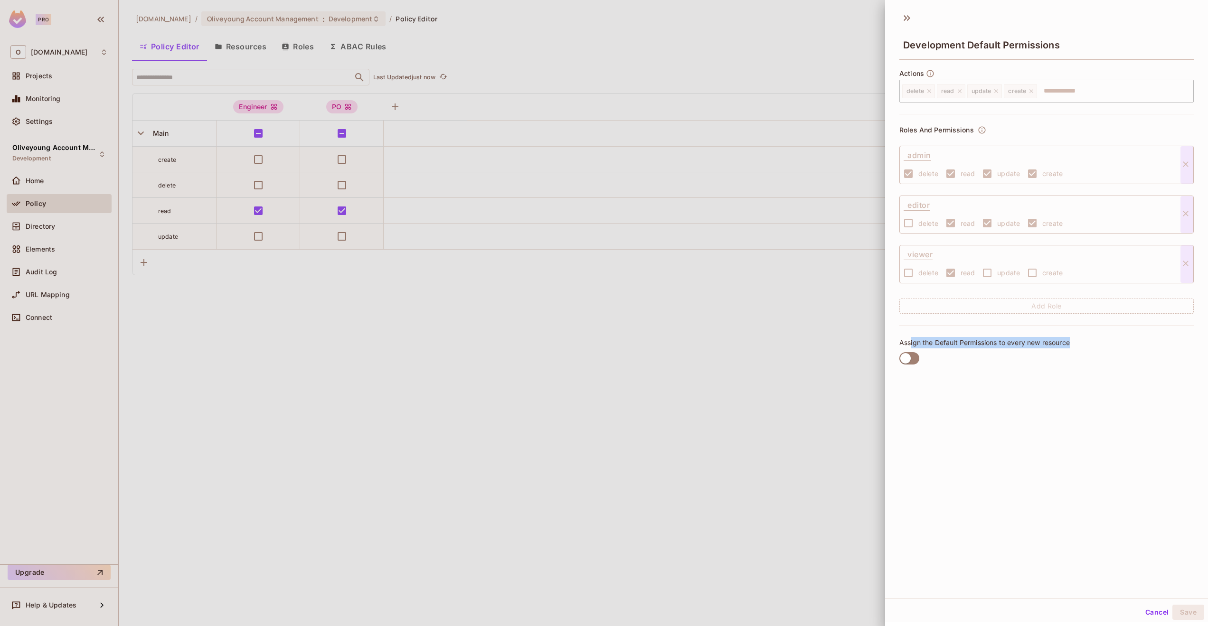
drag, startPoint x: 912, startPoint y: 345, endPoint x: 1030, endPoint y: 347, distance: 118.3
click at [1030, 347] on div "Assign the Default Permissions to every new resource" at bounding box center [984, 352] width 170 height 31
click at [848, 345] on div at bounding box center [604, 313] width 1208 height 626
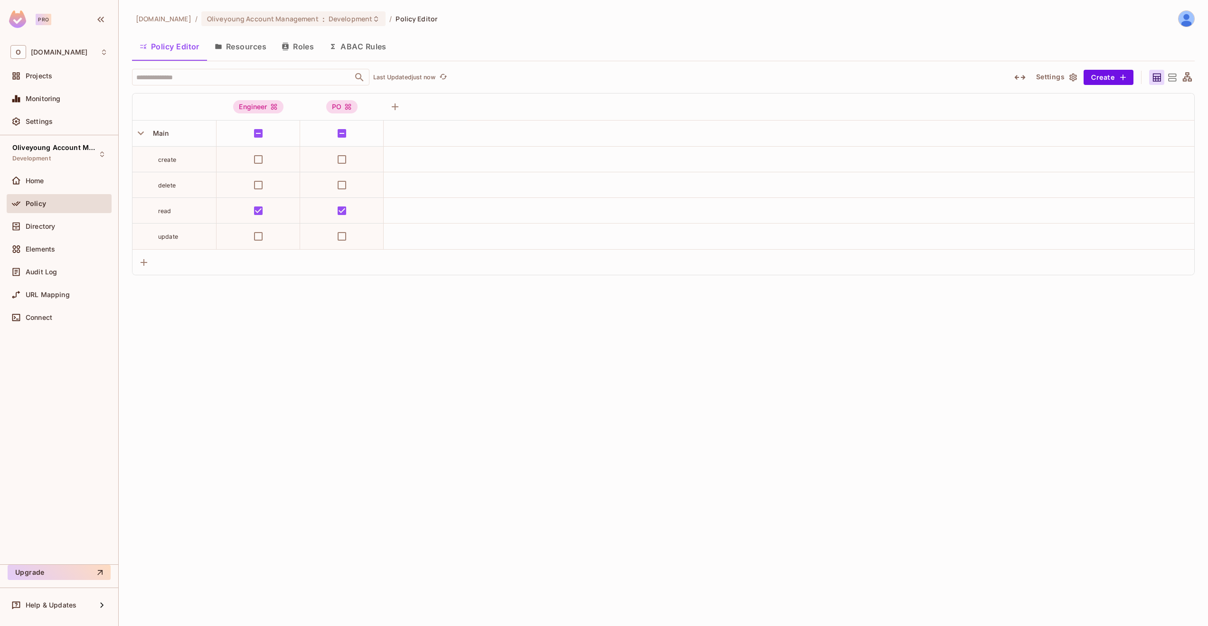
click at [283, 53] on button "Roles" at bounding box center [297, 47] width 47 height 24
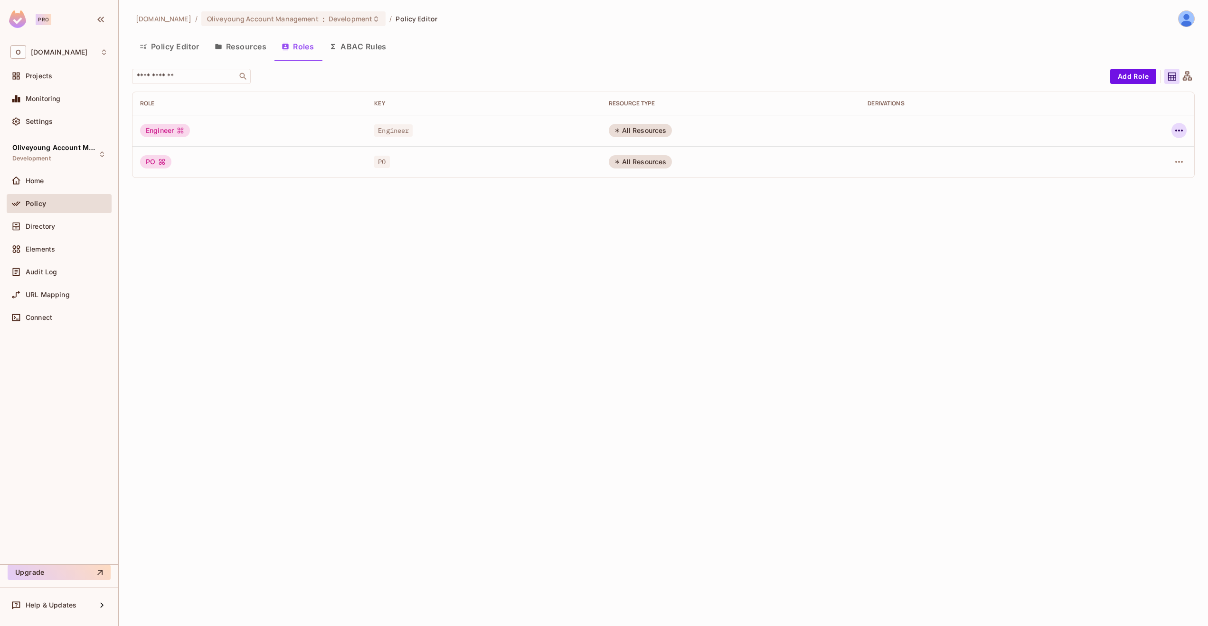
click at [1182, 128] on icon "button" at bounding box center [1179, 130] width 11 height 11
click at [1136, 175] on div "Edit Attributes" at bounding box center [1146, 173] width 47 height 9
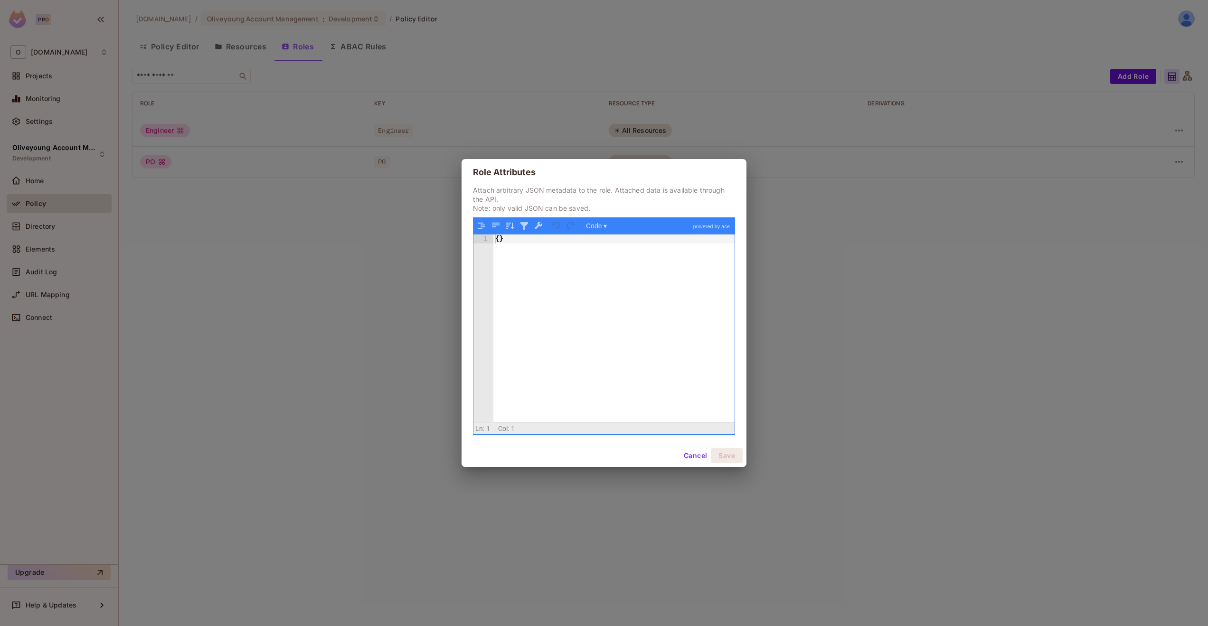
click at [701, 457] on button "Cancel" at bounding box center [695, 455] width 31 height 15
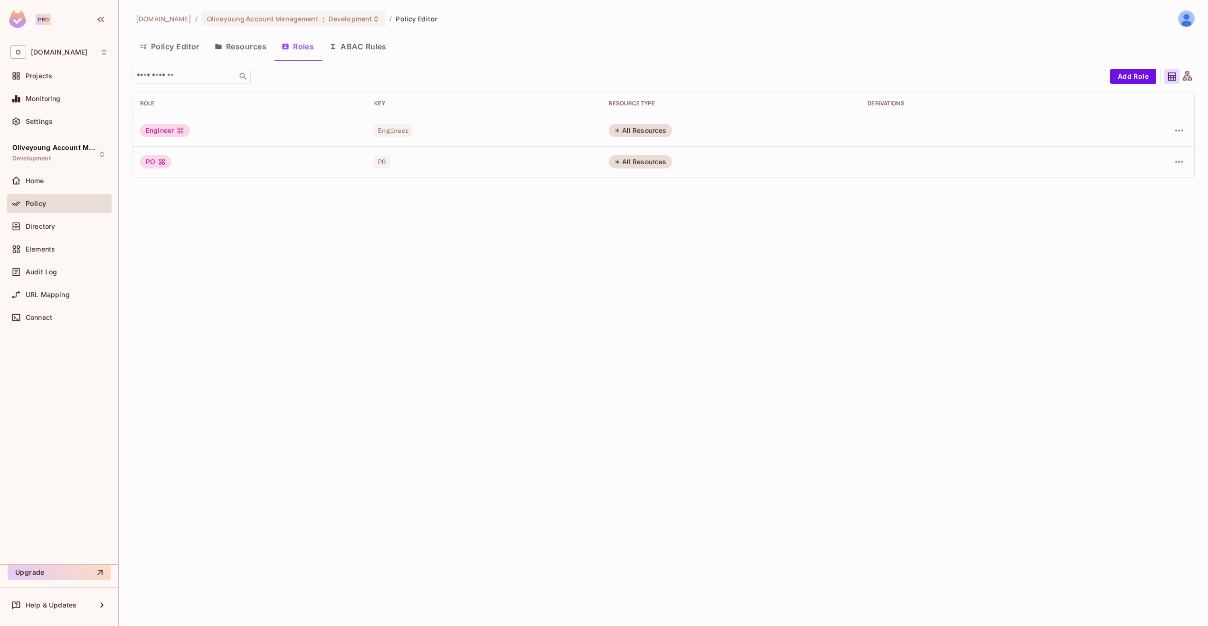
click at [330, 49] on icon "button" at bounding box center [333, 47] width 8 height 8
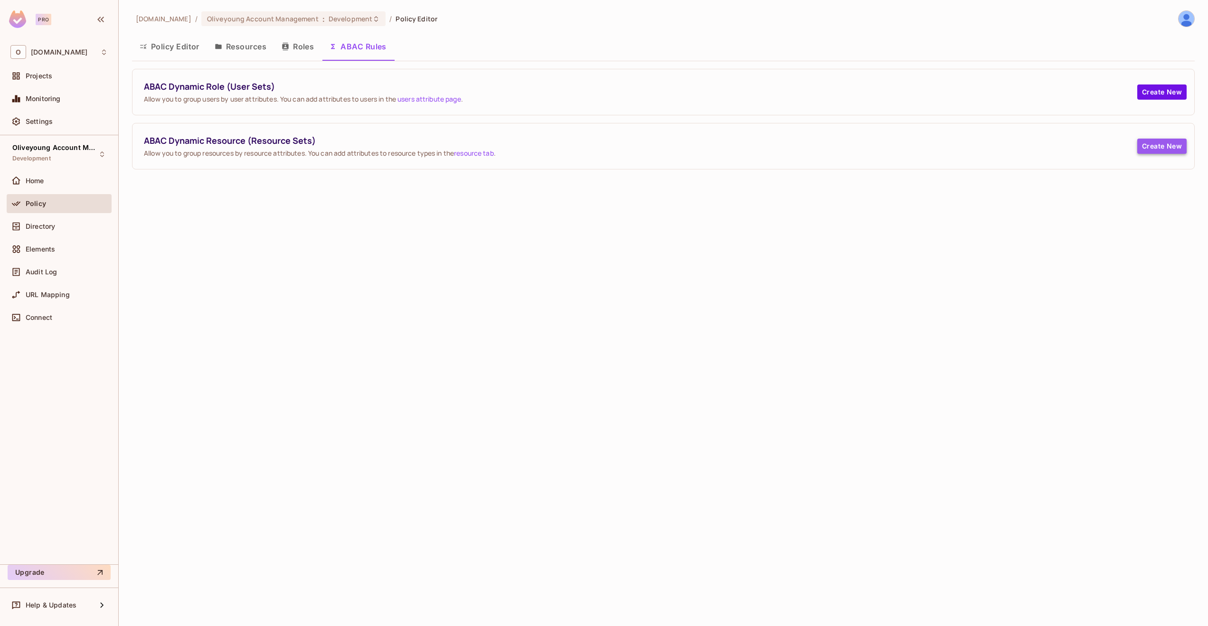
click at [1148, 146] on button "Create New" at bounding box center [1161, 146] width 49 height 15
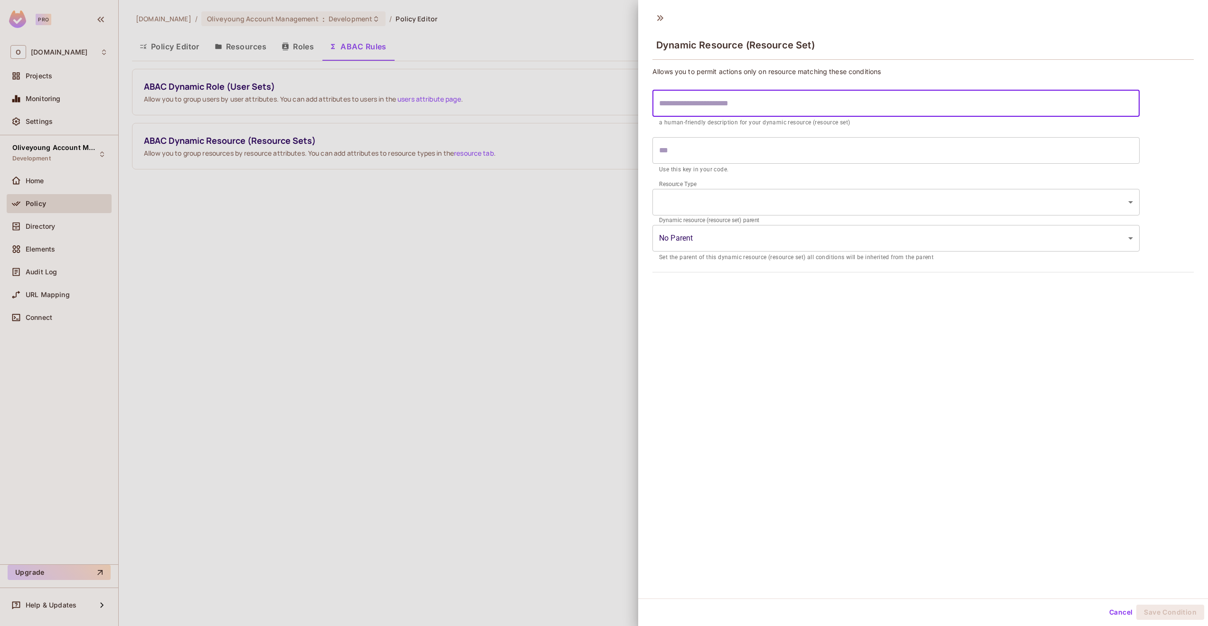
click at [720, 106] on input "text" at bounding box center [896, 103] width 487 height 27
click at [689, 227] on body "Pro O [DOMAIN_NAME] Projects Monitoring Settings Oliveyoung Account Management …" at bounding box center [604, 313] width 1208 height 626
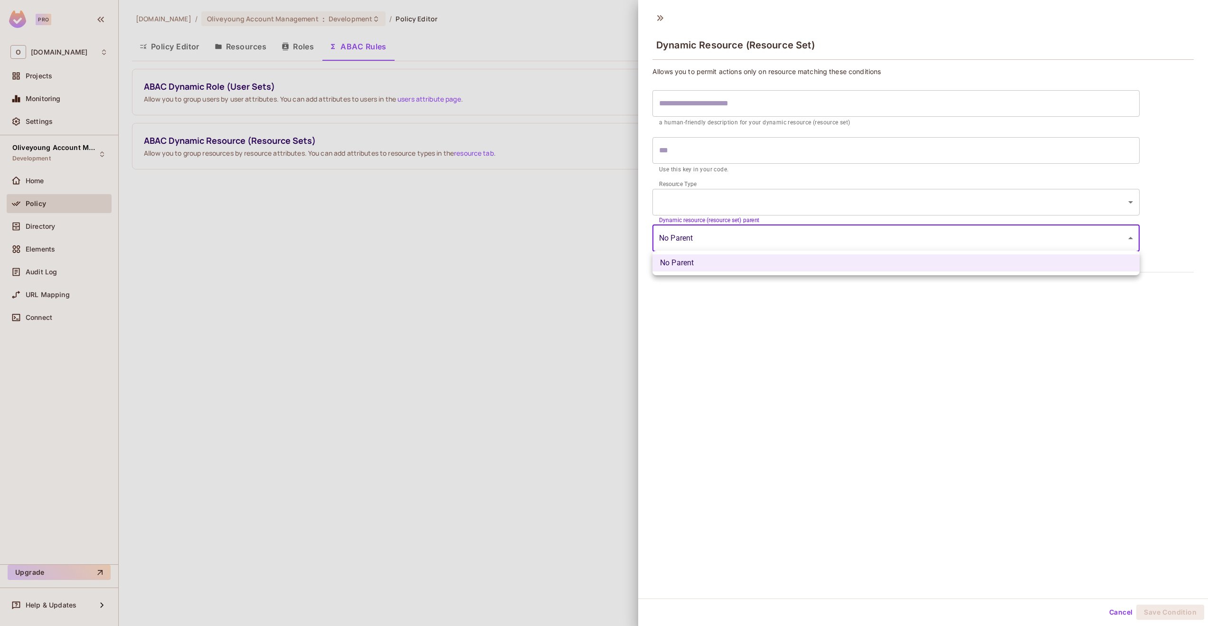
click at [689, 227] on div at bounding box center [604, 313] width 1208 height 626
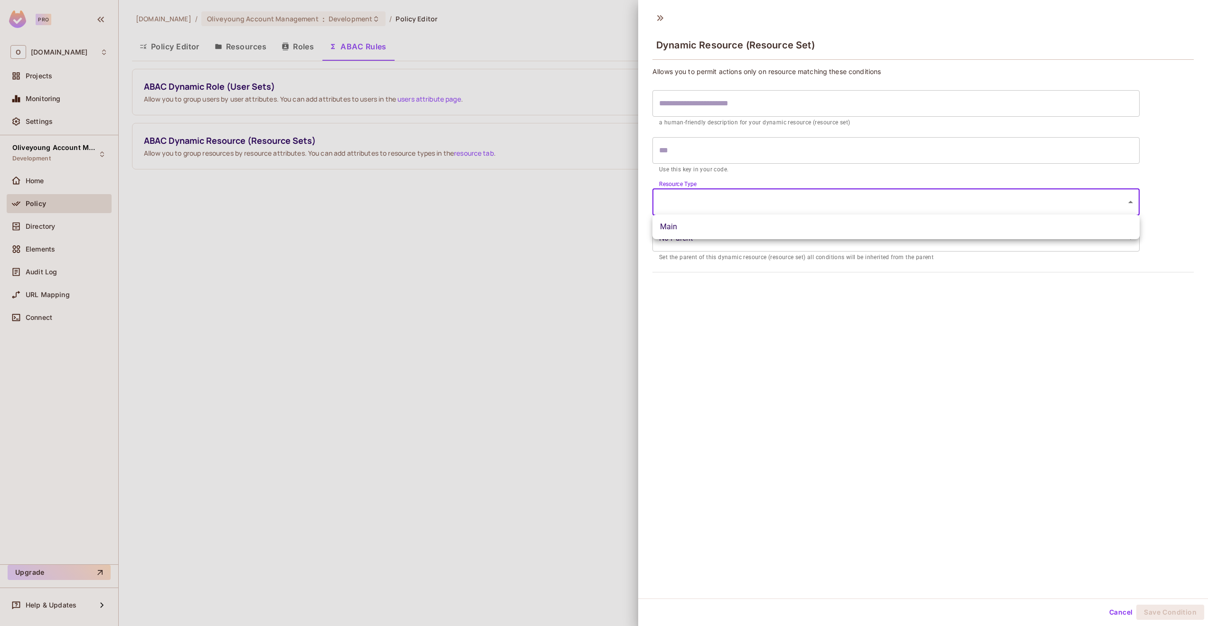
click at [683, 208] on body "Pro O [DOMAIN_NAME] Projects Monitoring Settings Oliveyoung Account Management …" at bounding box center [604, 313] width 1208 height 626
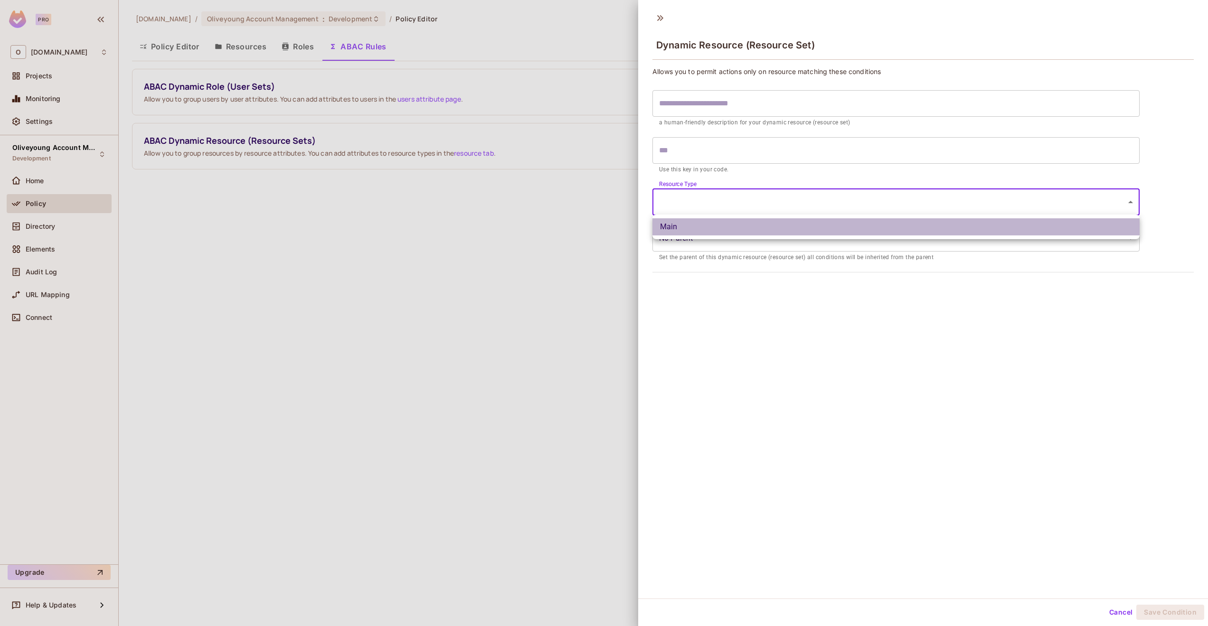
click at [672, 233] on li "Main" at bounding box center [896, 226] width 487 height 17
type input "****"
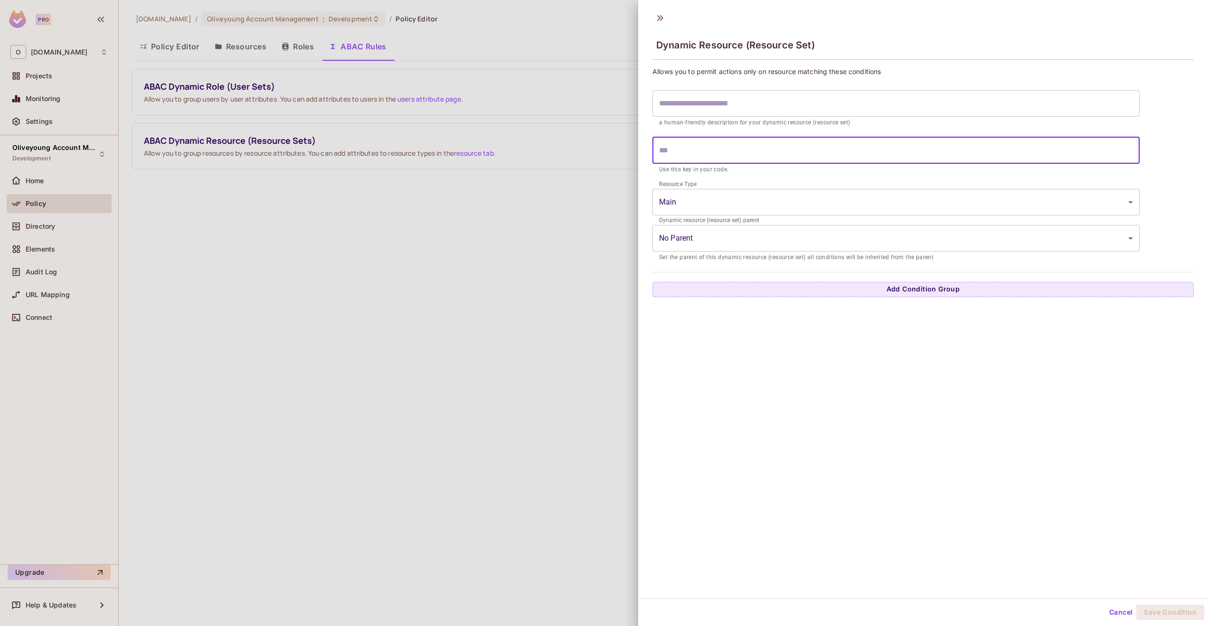
click at [686, 152] on input "text" at bounding box center [896, 150] width 487 height 27
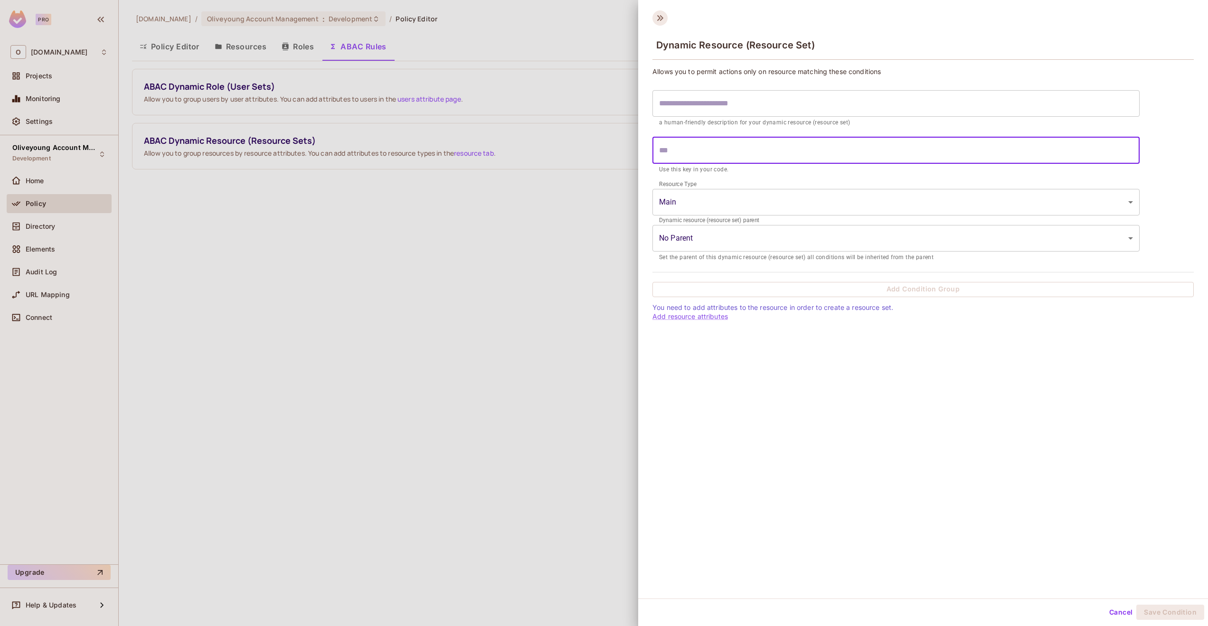
click at [655, 19] on icon at bounding box center [660, 17] width 15 height 15
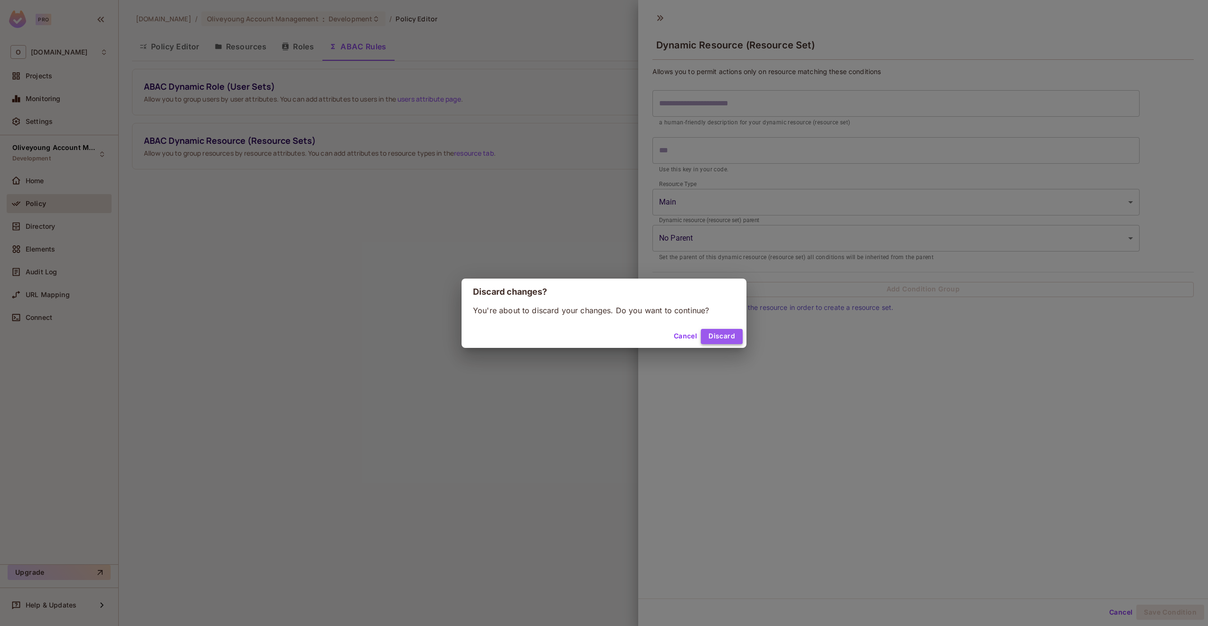
click at [729, 341] on button "Discard" at bounding box center [722, 336] width 42 height 15
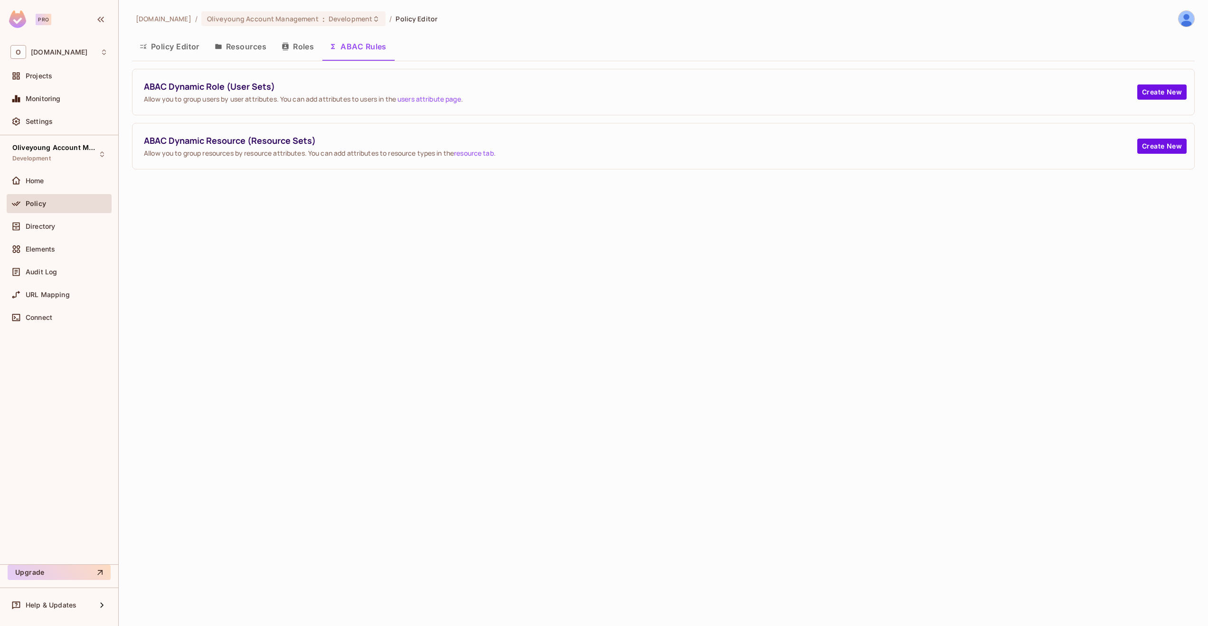
click at [301, 50] on button "Roles" at bounding box center [297, 47] width 47 height 24
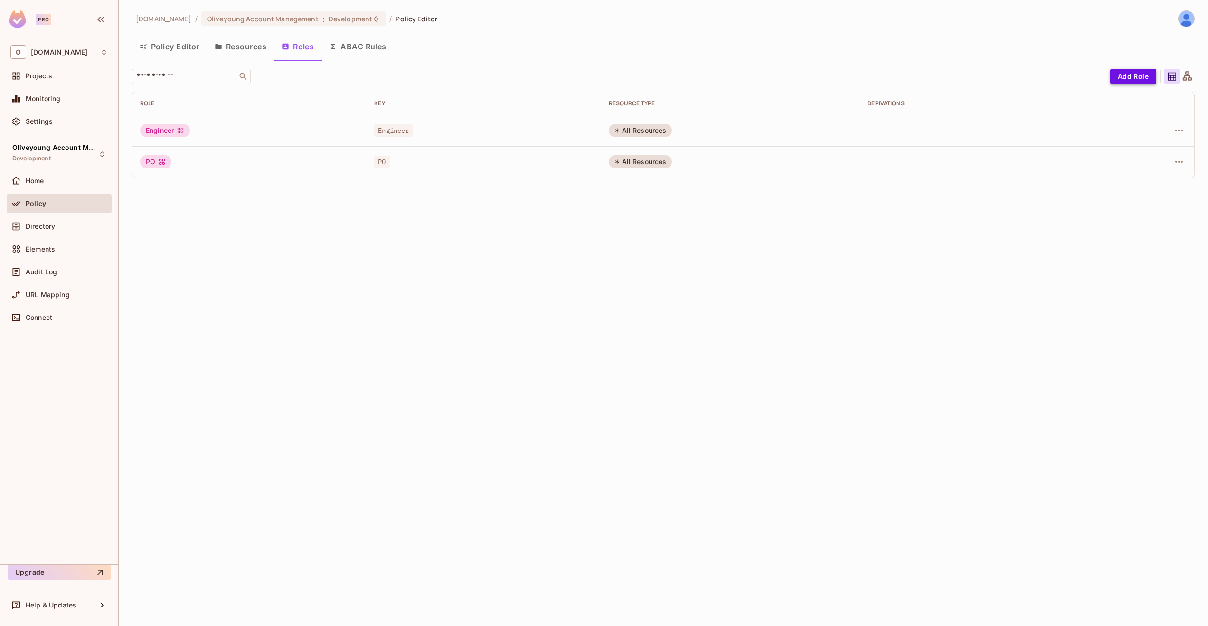
click at [1132, 84] on button "Add Role" at bounding box center [1133, 76] width 46 height 15
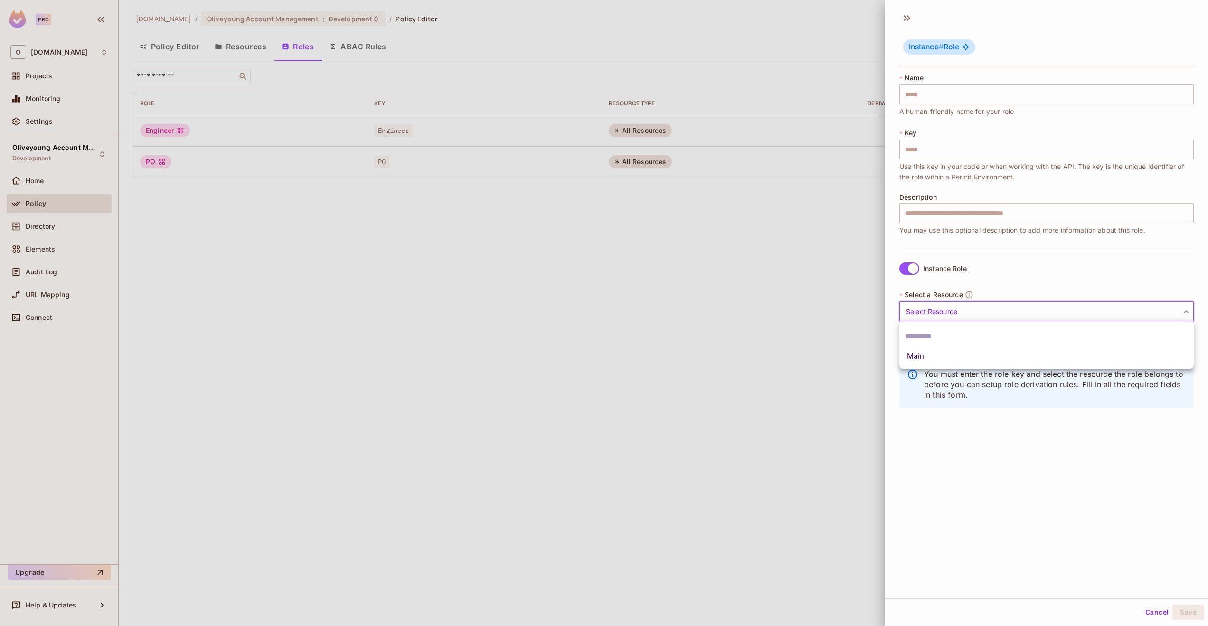
click at [943, 303] on body "Pro O [DOMAIN_NAME] Projects Monitoring Settings Oliveyoung Account Management …" at bounding box center [604, 313] width 1208 height 626
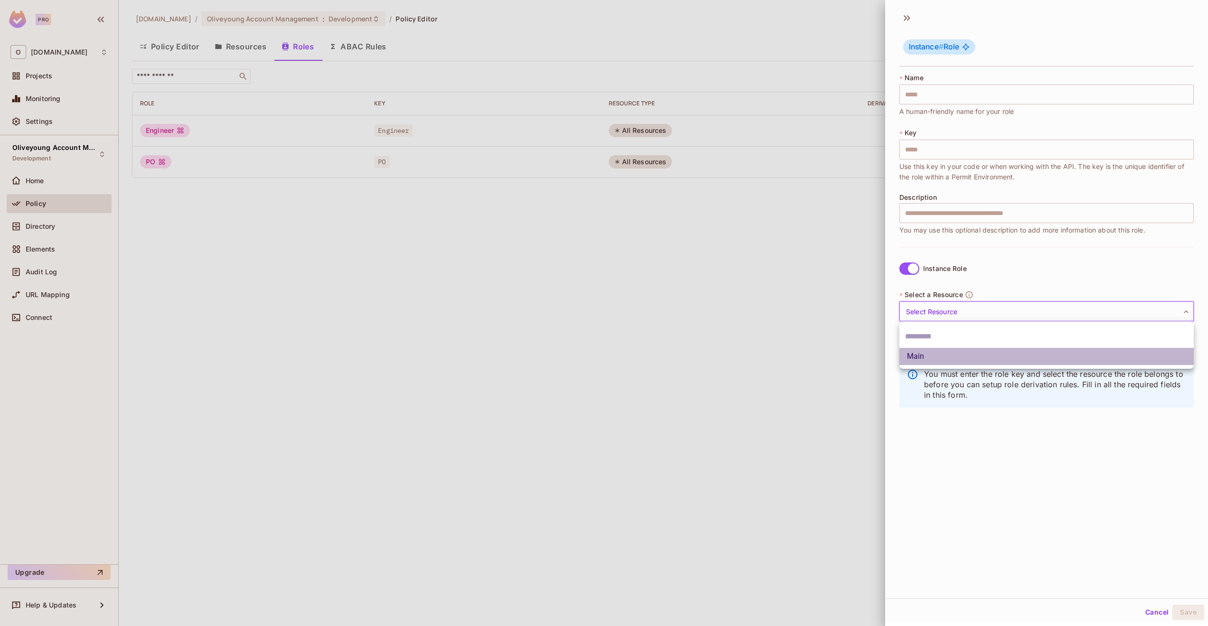
click at [909, 362] on li "Main" at bounding box center [1046, 356] width 294 height 17
type input "****"
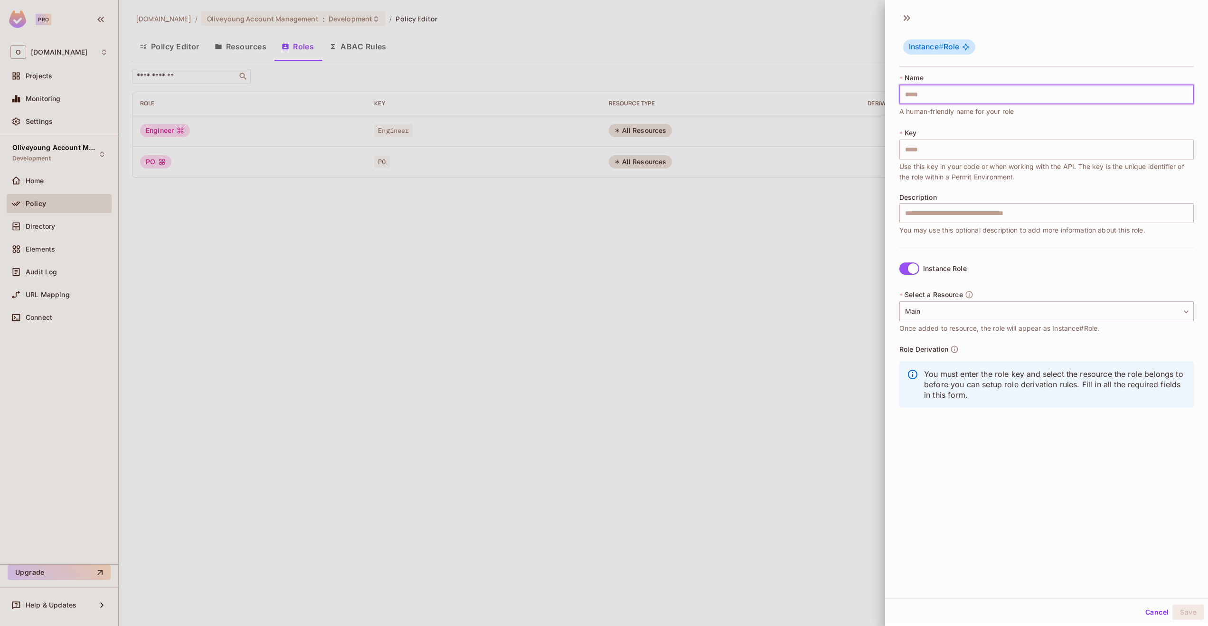
click at [952, 94] on input "text" at bounding box center [1046, 95] width 294 height 20
click at [910, 16] on icon at bounding box center [906, 17] width 15 height 15
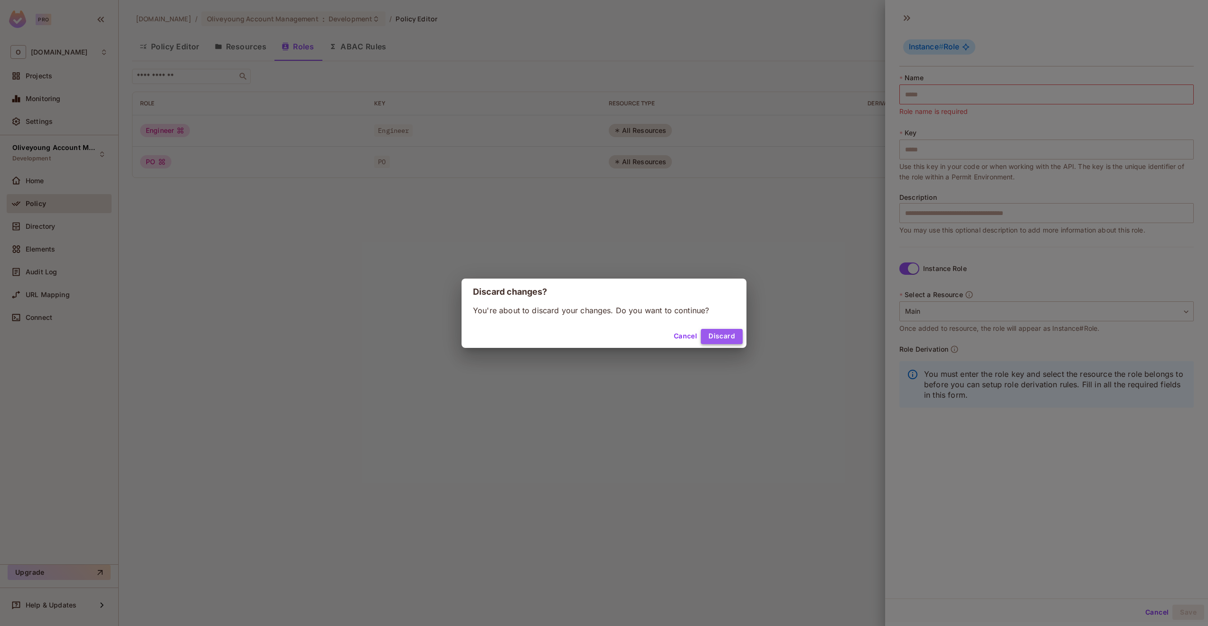
click at [721, 341] on button "Discard" at bounding box center [722, 336] width 42 height 15
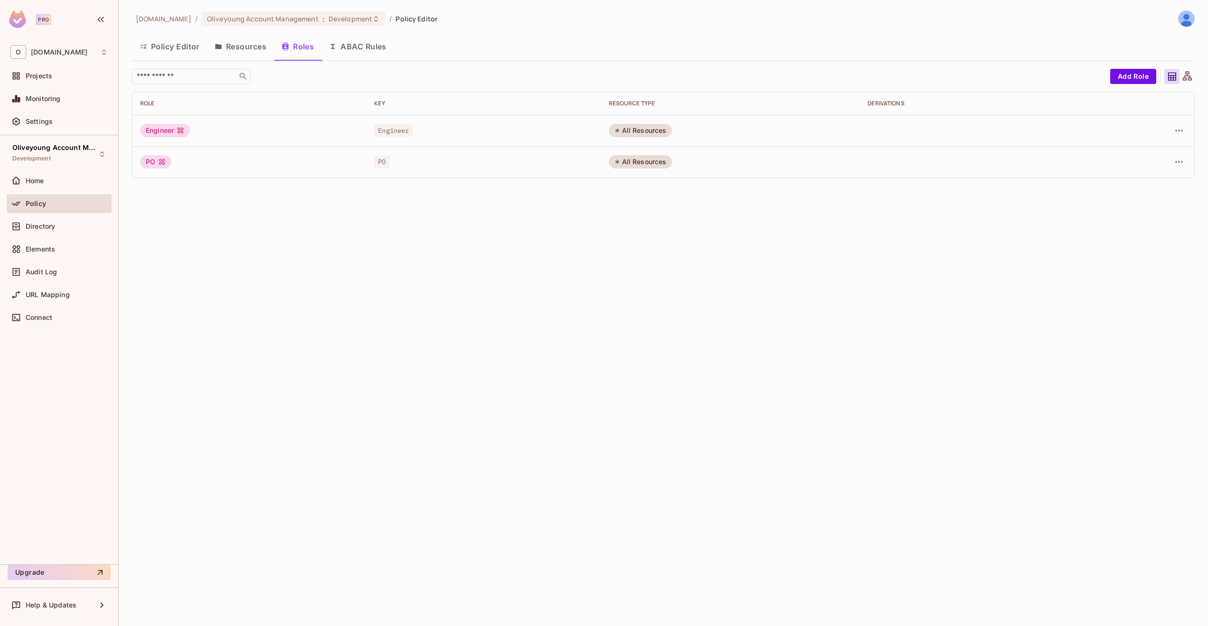
click at [232, 40] on button "Resources" at bounding box center [240, 47] width 67 height 24
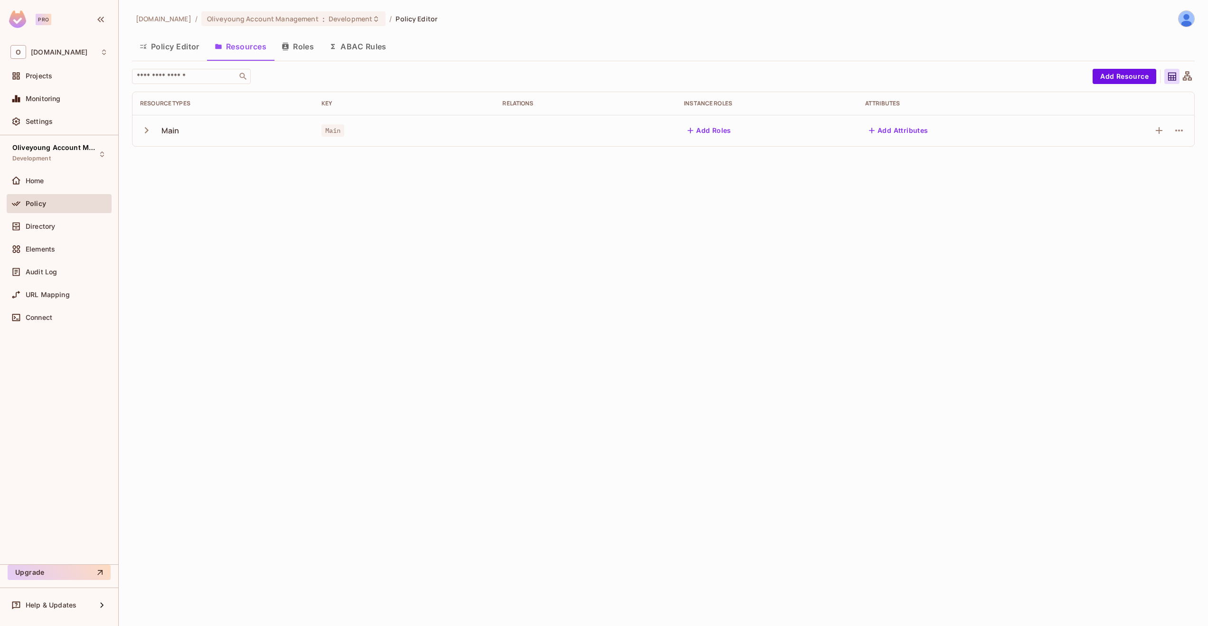
click at [142, 129] on icon "button" at bounding box center [146, 130] width 13 height 13
click at [41, 596] on div "Help & Updates" at bounding box center [59, 605] width 105 height 19
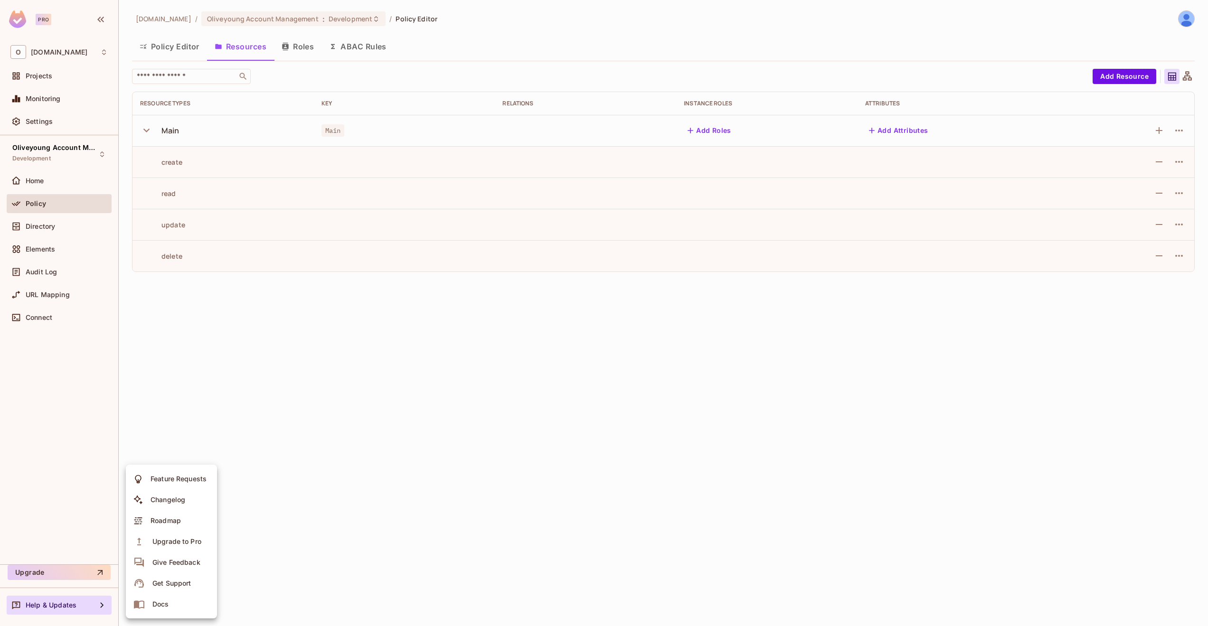
click at [185, 601] on li "Docs" at bounding box center [171, 604] width 91 height 21
click at [306, 42] on button "Roles" at bounding box center [297, 47] width 47 height 24
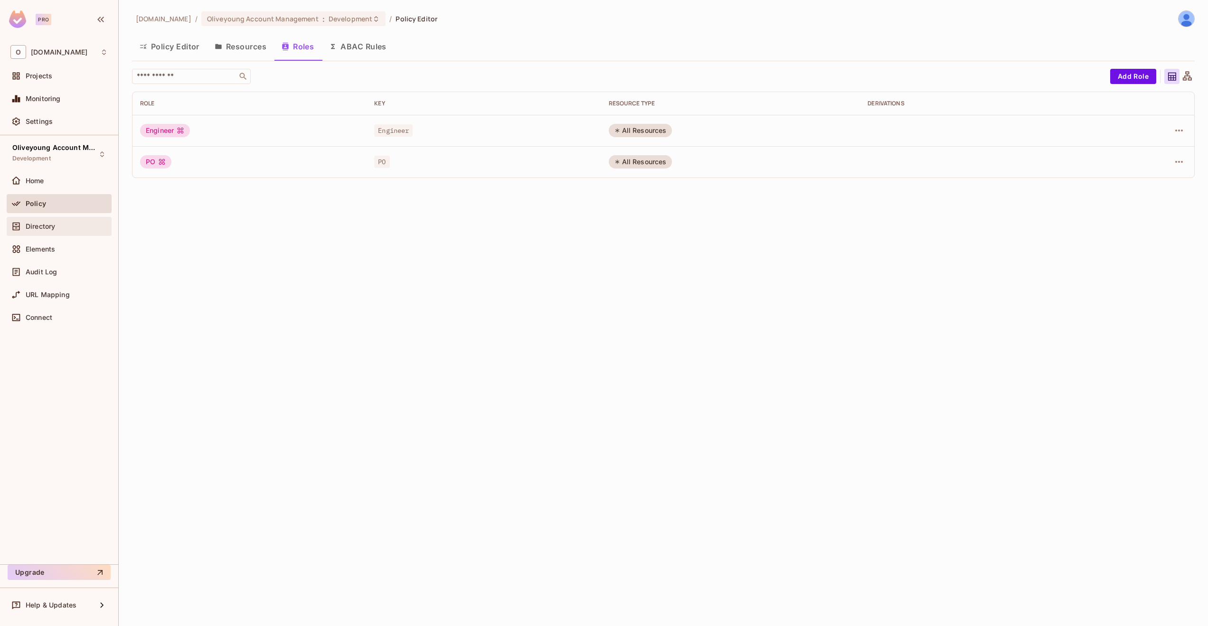
click at [33, 232] on div "Directory" at bounding box center [59, 226] width 105 height 19
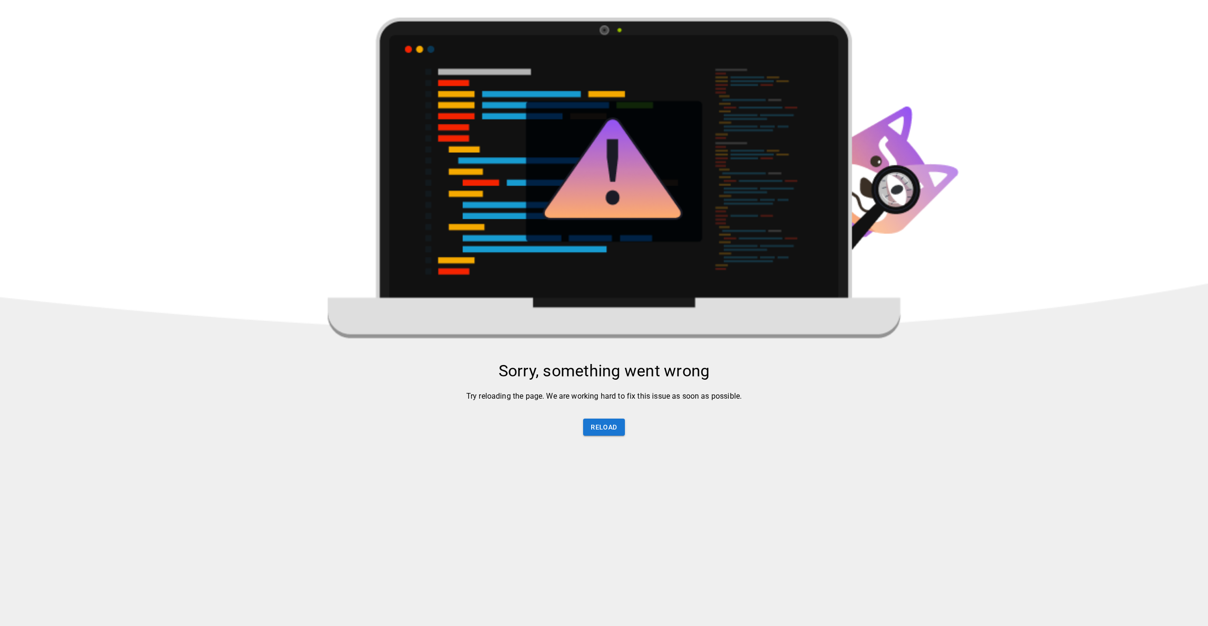
scroll to position [4, 0]
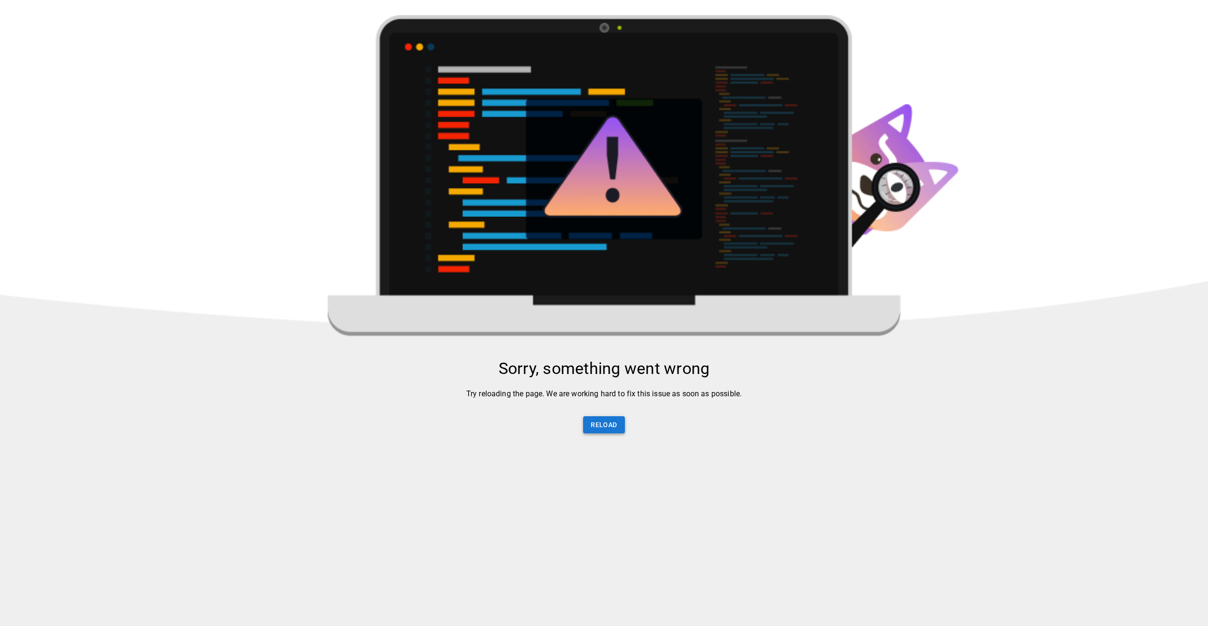
click at [607, 425] on button "Reload" at bounding box center [603, 426] width 41 height 18
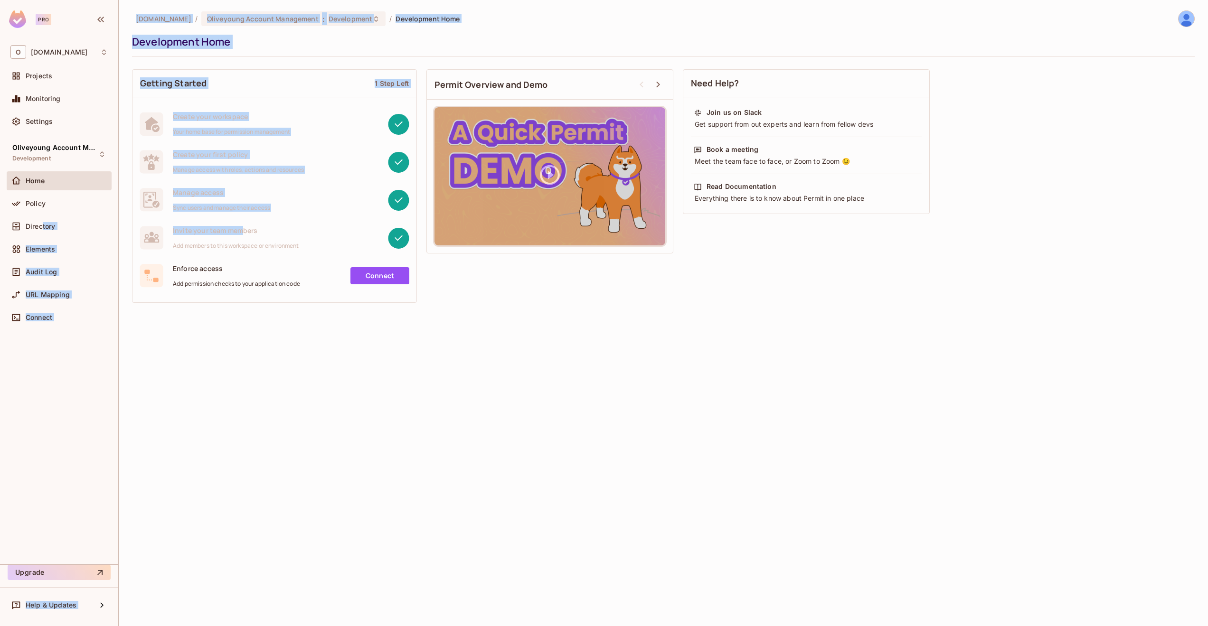
drag, startPoint x: 43, startPoint y: 228, endPoint x: 242, endPoint y: 231, distance: 199.0
click at [242, 231] on div "Pro O oliveyoung.co.kr Projects Monitoring Settings Oliveyoung Account Manageme…" at bounding box center [604, 313] width 1208 height 626
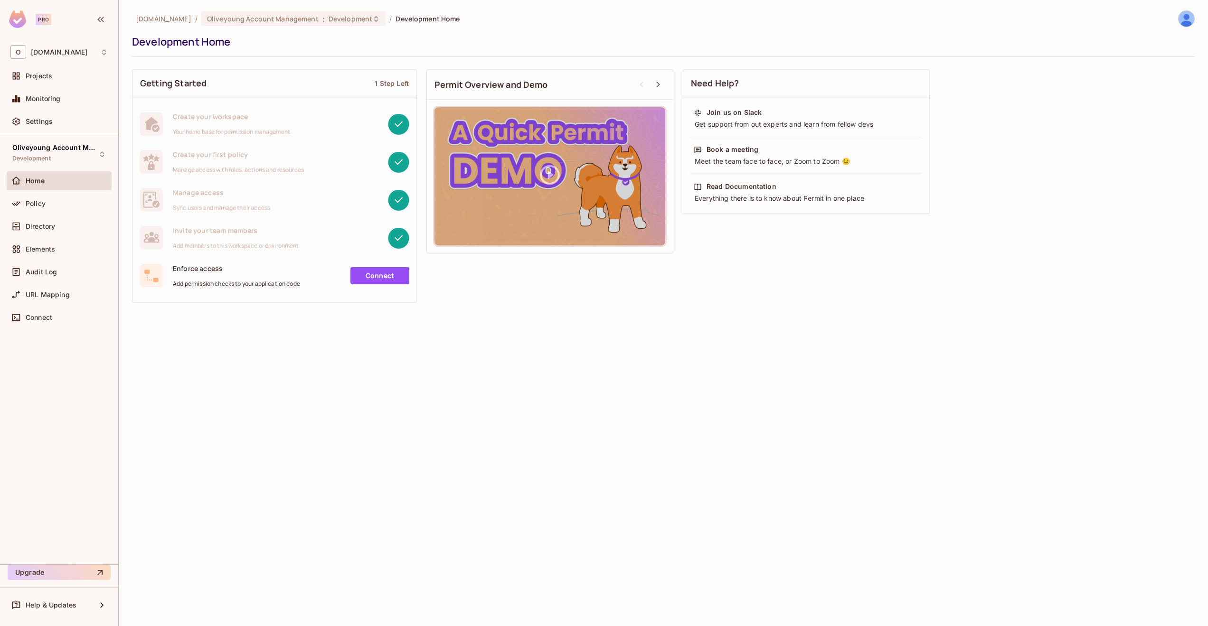
click at [303, 275] on div "Connect" at bounding box center [354, 275] width 109 height 17
click at [383, 282] on link "Connect" at bounding box center [379, 275] width 59 height 17
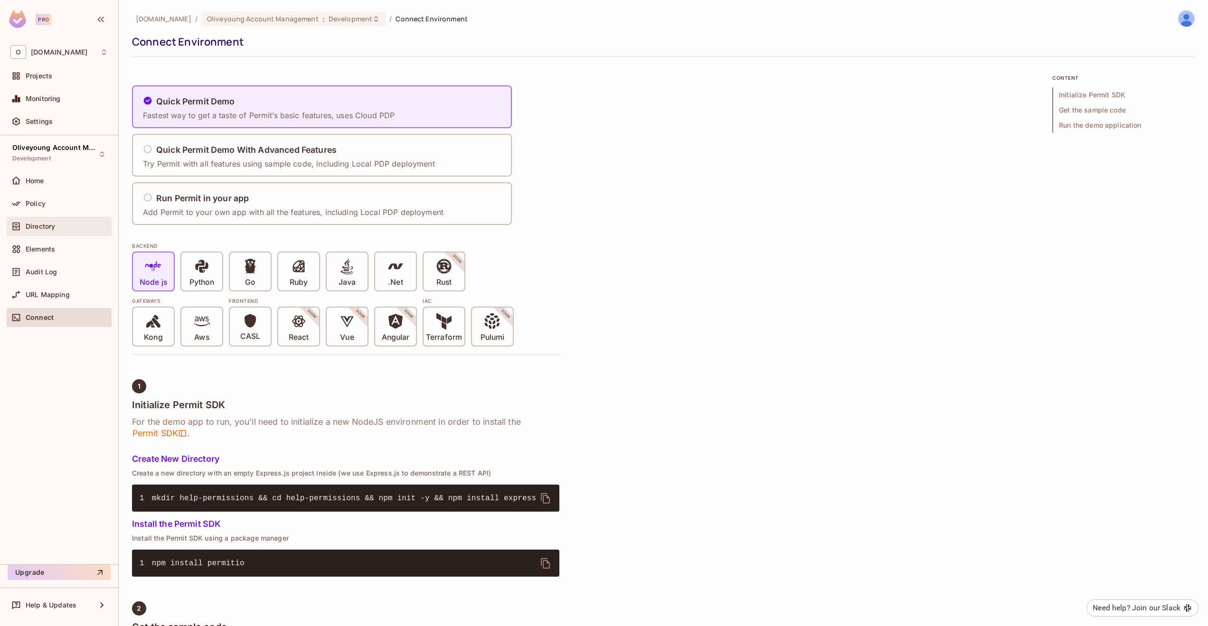
click at [53, 227] on span "Directory" at bounding box center [40, 227] width 29 height 8
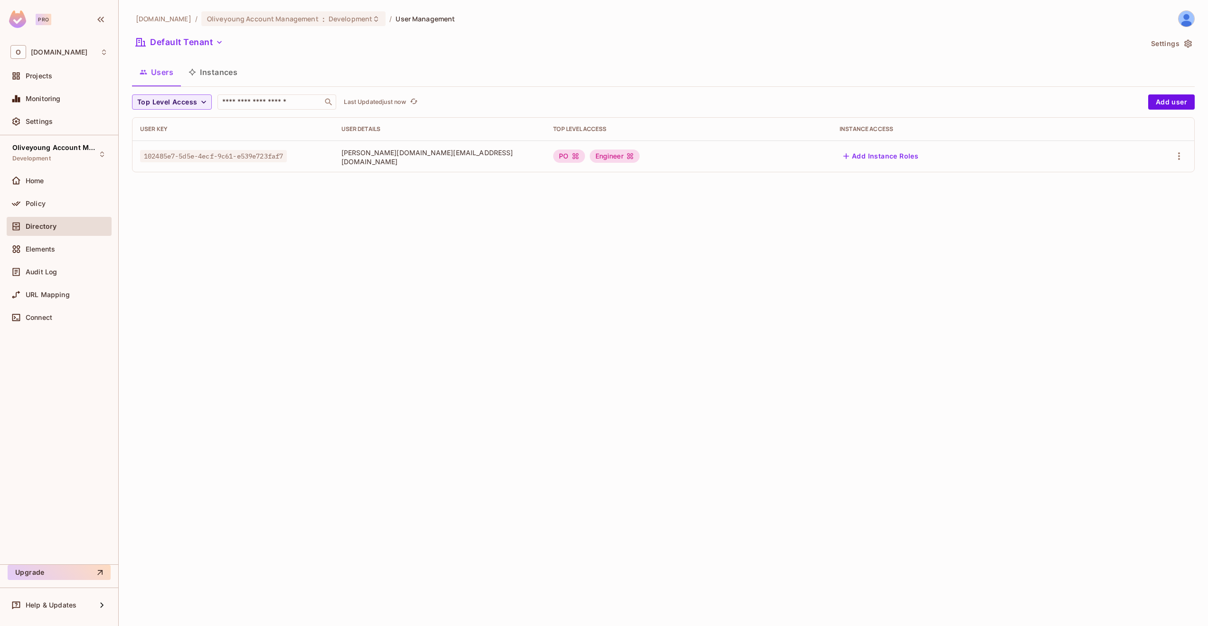
click at [211, 78] on button "Instances" at bounding box center [213, 72] width 64 height 24
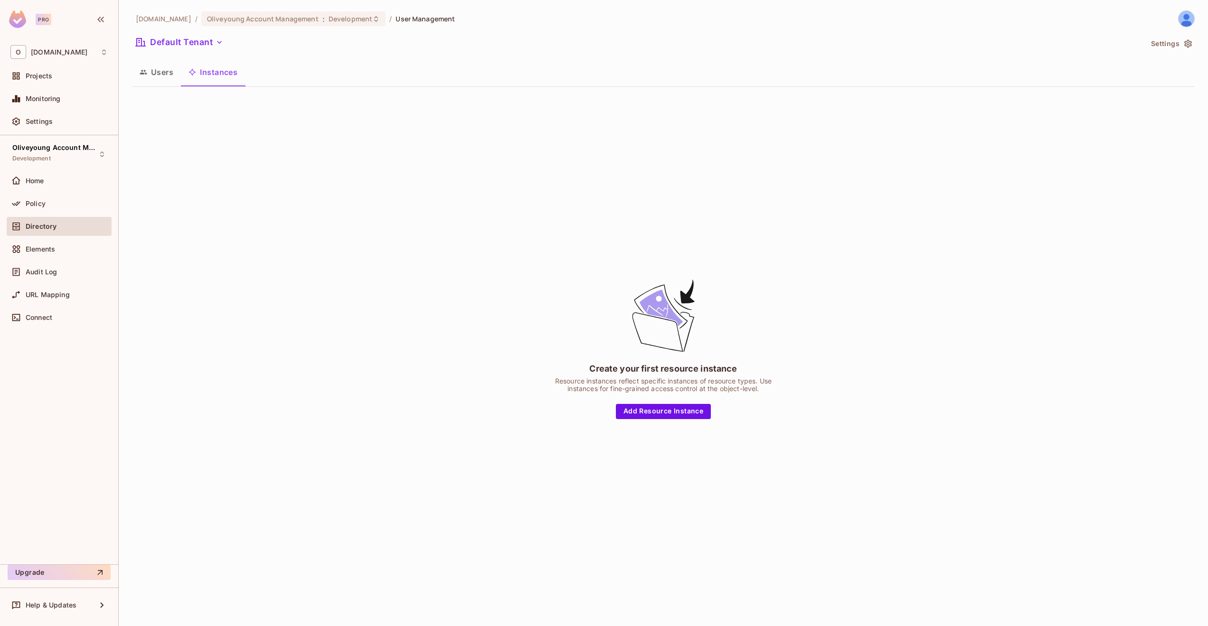
click at [154, 71] on button "Users" at bounding box center [156, 72] width 49 height 24
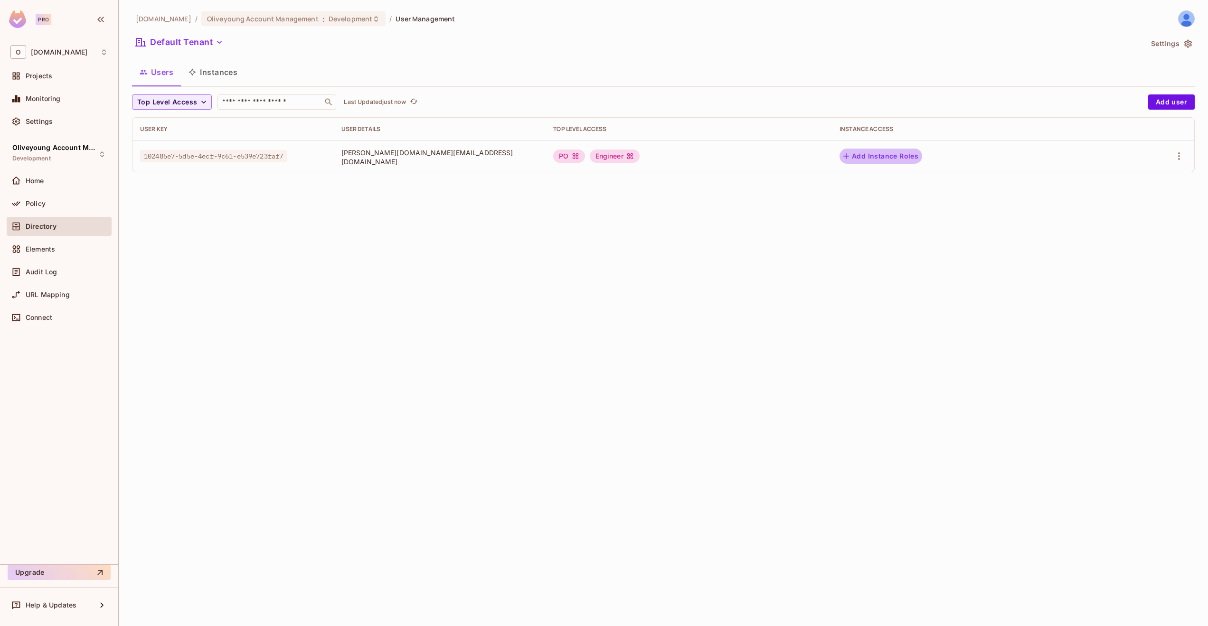
click at [897, 160] on button "Add Instance Roles" at bounding box center [881, 156] width 83 height 15
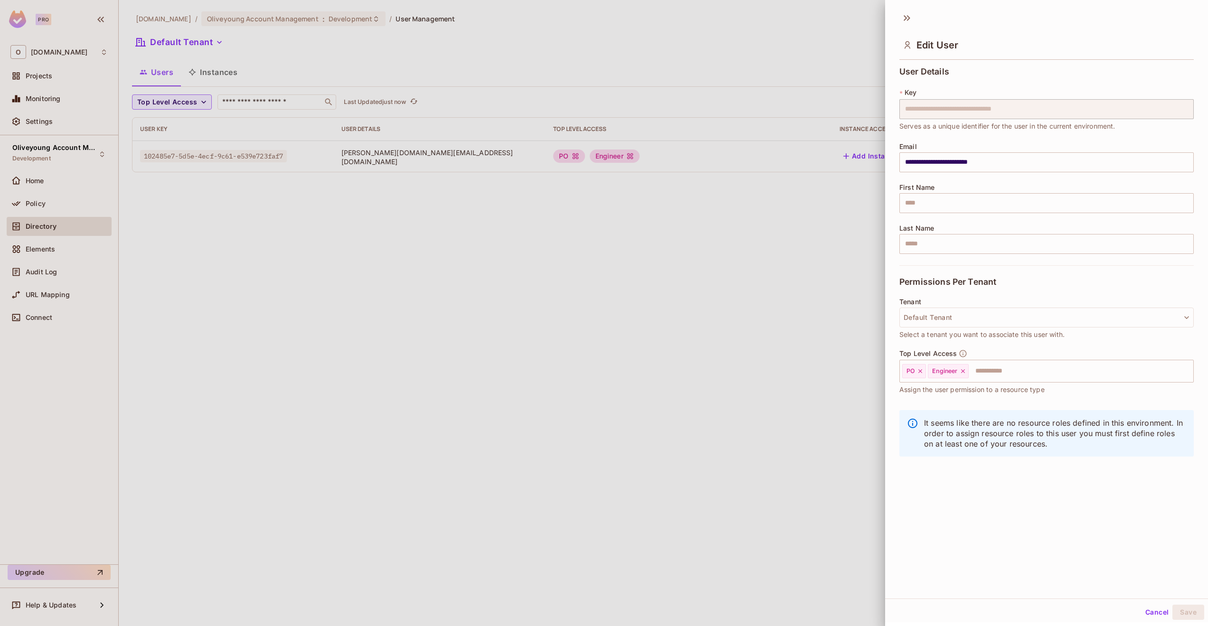
click at [729, 305] on div at bounding box center [604, 313] width 1208 height 626
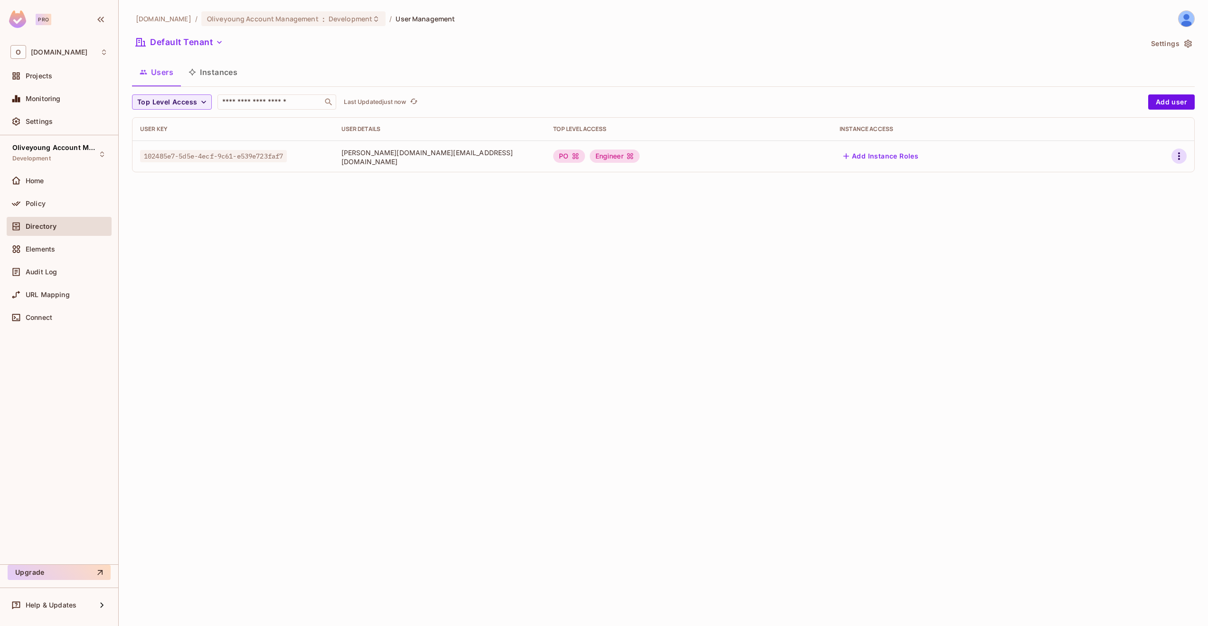
click at [1186, 154] on button "button" at bounding box center [1179, 156] width 15 height 15
click at [1156, 171] on li "Edit" at bounding box center [1138, 178] width 84 height 21
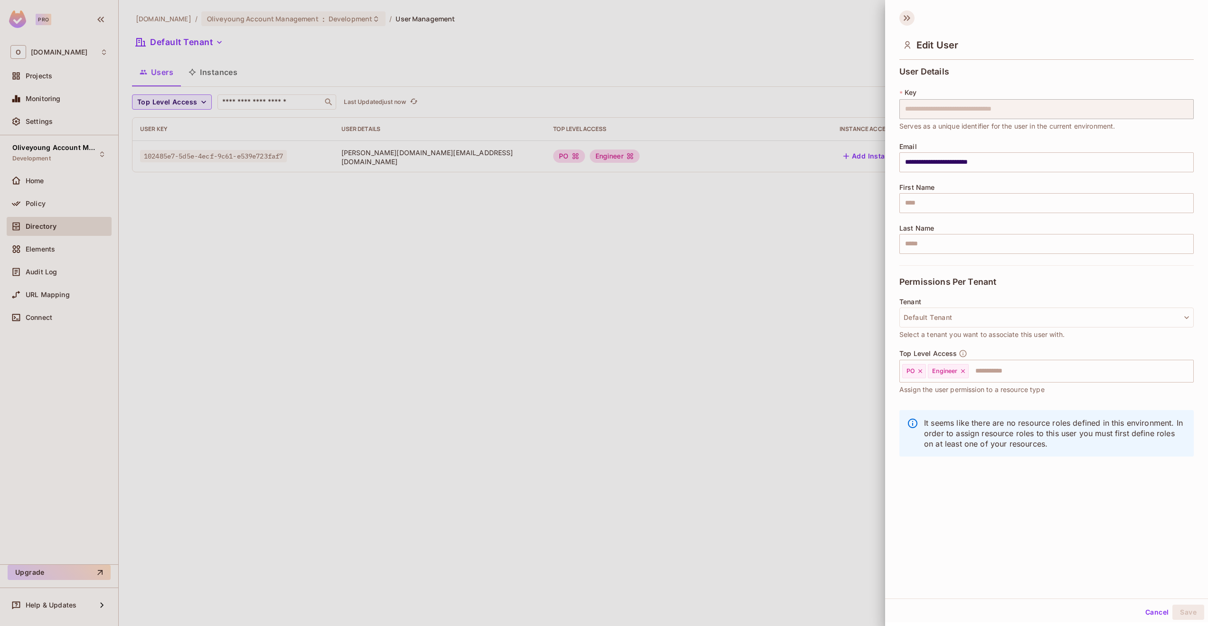
click at [906, 18] on icon at bounding box center [906, 17] width 15 height 15
